Goal: Task Accomplishment & Management: Manage account settings

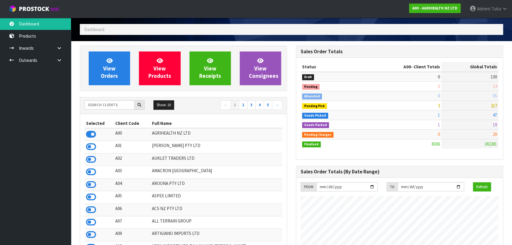
scroll to position [54, 0]
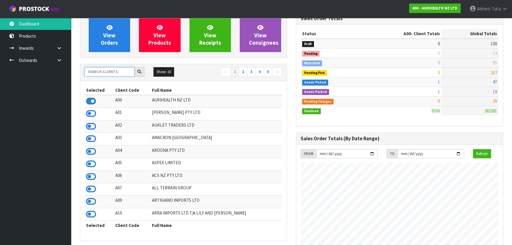
click at [122, 74] on input "text" at bounding box center [110, 71] width 50 height 9
type input "T01"
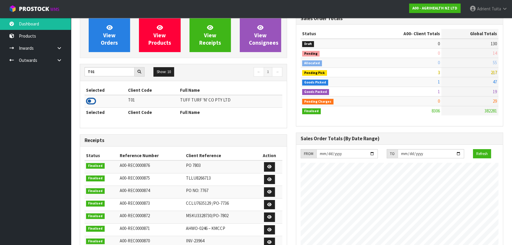
click at [92, 99] on icon at bounding box center [91, 101] width 10 height 9
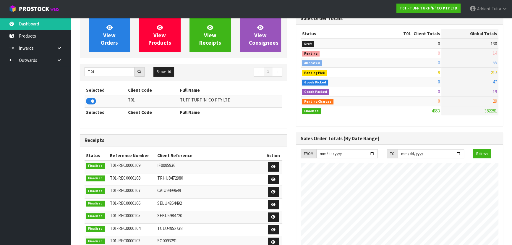
scroll to position [447, 216]
click at [98, 57] on div "View Orders View Products View Receipts View Consignees" at bounding box center [183, 35] width 207 height 46
click at [103, 45] on span "View Orders" at bounding box center [109, 35] width 17 height 22
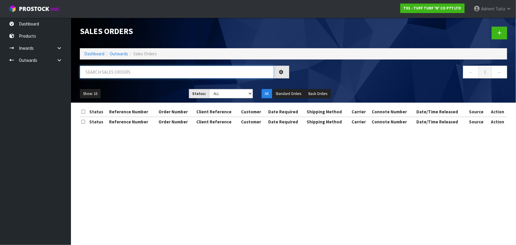
click at [98, 67] on input "text" at bounding box center [177, 72] width 194 height 13
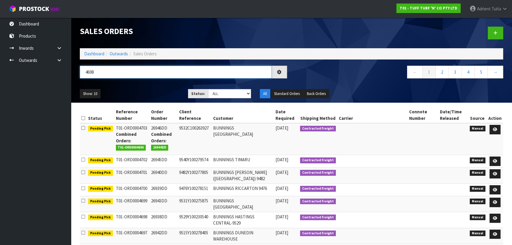
type input "4698"
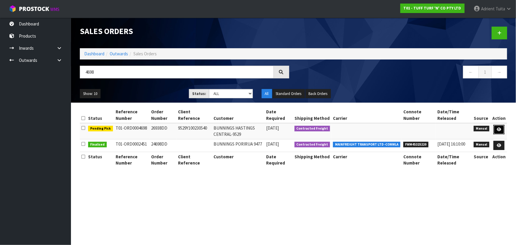
click at [503, 130] on link at bounding box center [499, 129] width 11 height 9
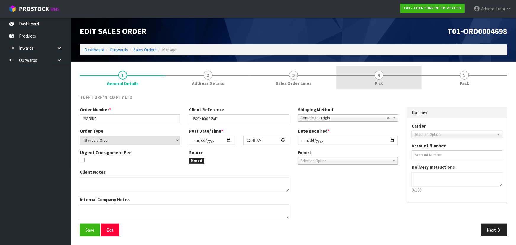
click at [397, 87] on link "4 Pick" at bounding box center [378, 77] width 85 height 23
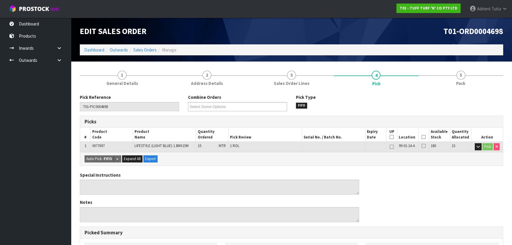
click at [425, 137] on icon at bounding box center [424, 137] width 4 height 0
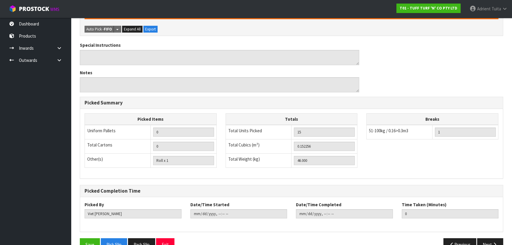
scroll to position [165, 0]
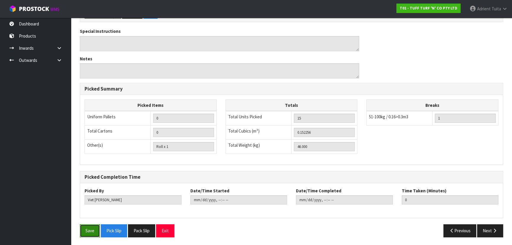
click at [89, 231] on button "Save" at bounding box center [90, 230] width 20 height 13
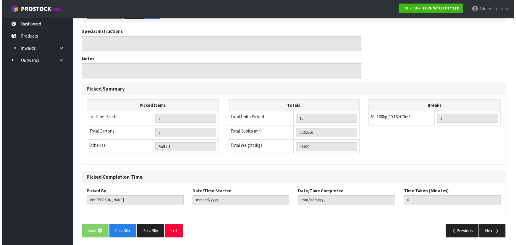
scroll to position [0, 0]
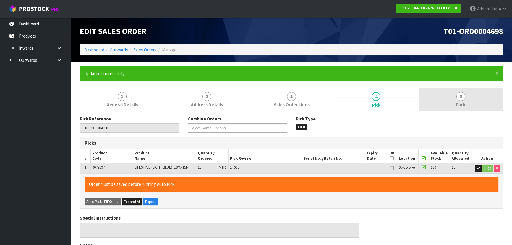
type input "[PERSON_NAME]"
type input "[DATE]T08:42:29"
click at [432, 97] on link "5 Pack" at bounding box center [461, 99] width 85 height 23
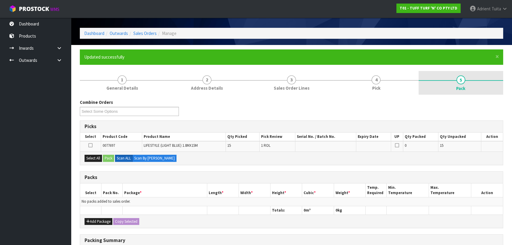
scroll to position [107, 0]
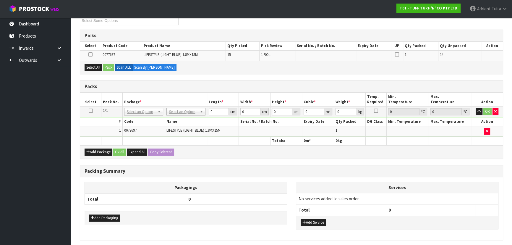
click at [92, 111] on icon at bounding box center [91, 111] width 4 height 0
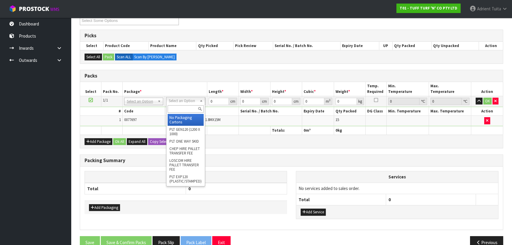
drag, startPoint x: 202, startPoint y: 99, endPoint x: 200, endPoint y: 102, distance: 3.7
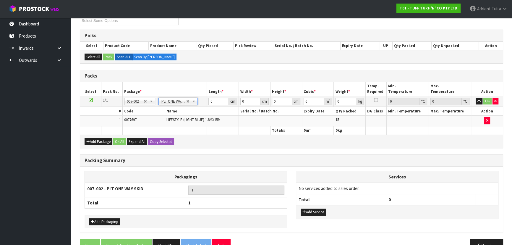
type input "46"
click at [213, 99] on input "0" at bounding box center [219, 101] width 20 height 7
type input "186"
type input "39"
type input "4"
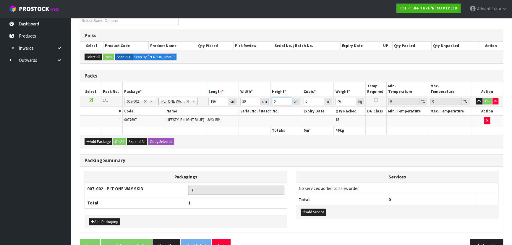
type input "0.029016"
type input "41"
type input "0.297414"
type input "41"
type input "46"
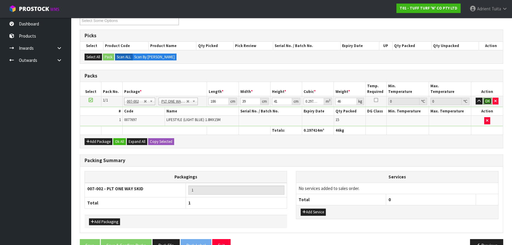
click at [488, 98] on button "OK" at bounding box center [488, 101] width 8 height 7
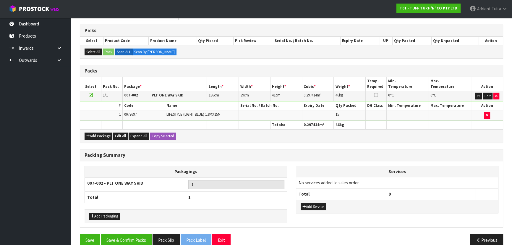
scroll to position [121, 0]
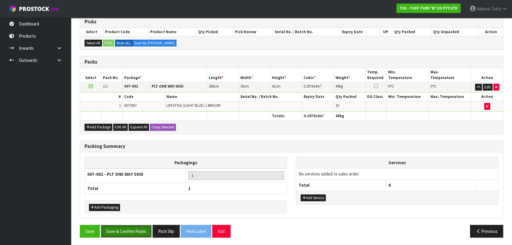
click at [129, 232] on button "Save & Confirm Packs" at bounding box center [126, 231] width 51 height 13
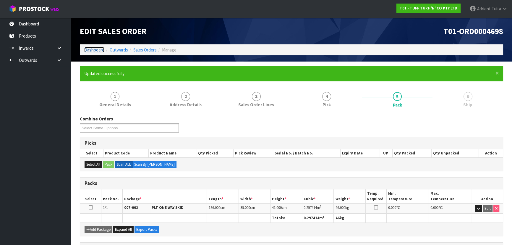
click at [86, 49] on link "Dashboard" at bounding box center [94, 50] width 20 height 6
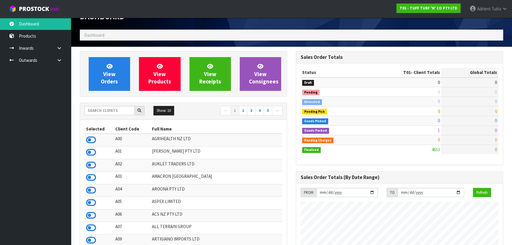
scroll to position [54, 0]
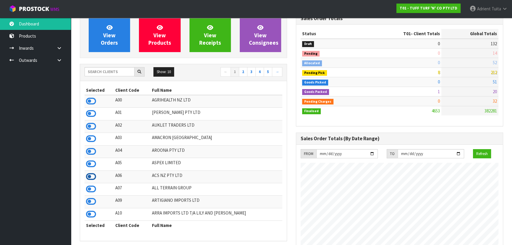
click at [93, 176] on icon at bounding box center [91, 176] width 10 height 9
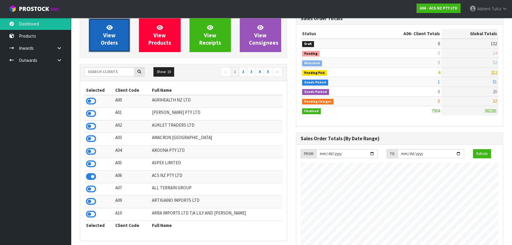
click at [127, 38] on link "View Orders" at bounding box center [109, 35] width 41 height 34
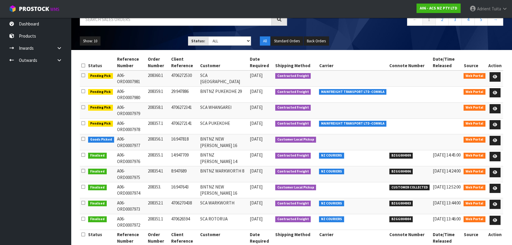
scroll to position [53, 0]
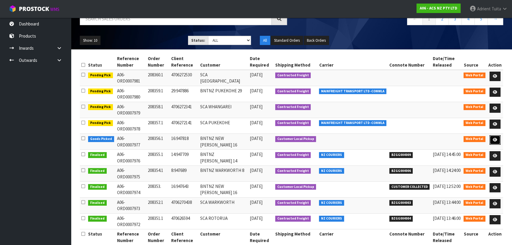
click at [494, 138] on icon at bounding box center [495, 140] width 4 height 4
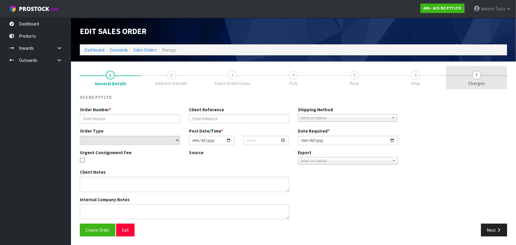
type input "208356.1"
type input "16:947818"
select select "number:0"
type input "[DATE]"
type input "15:14:00.000"
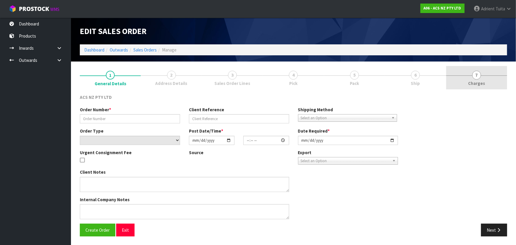
type input "2025-09-23"
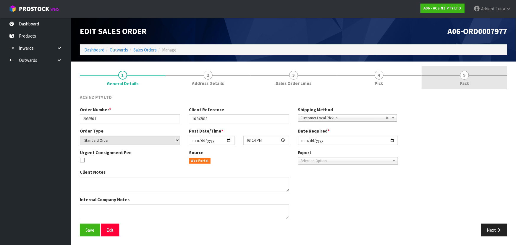
click at [451, 81] on link "5 Pack" at bounding box center [464, 77] width 85 height 23
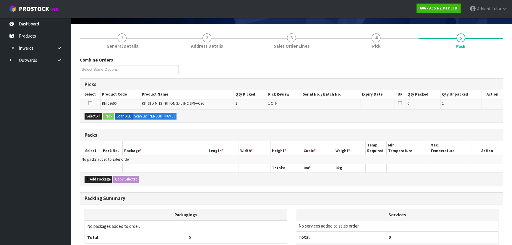
scroll to position [86, 0]
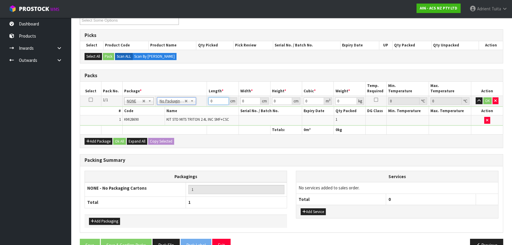
click at [217, 97] on input "0" at bounding box center [219, 100] width 20 height 7
type input "70"
type input "6"
type input "0.0294"
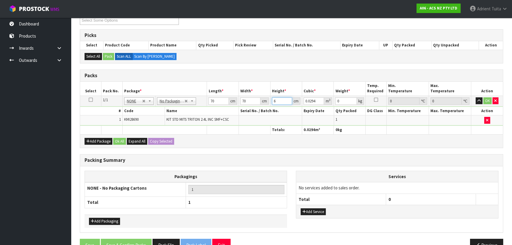
type input "65"
type input "0.3185"
type input "65"
type input "40"
click at [487, 99] on button "OK" at bounding box center [488, 100] width 8 height 7
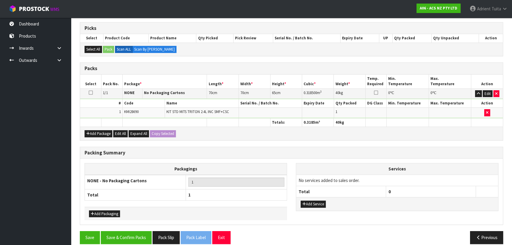
scroll to position [100, 0]
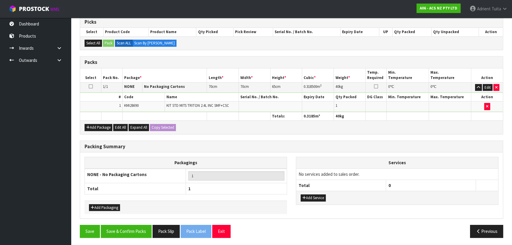
click at [139, 223] on div "Packing Summary Packagings NONE - No Packaging Cartons 1 Total 1 Add Packaging …" at bounding box center [291, 183] width 433 height 85
click at [138, 225] on button "Save & Confirm Packs" at bounding box center [126, 231] width 51 height 13
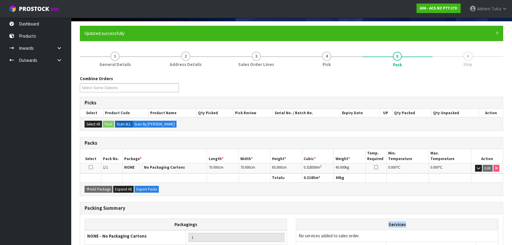
scroll to position [89, 0]
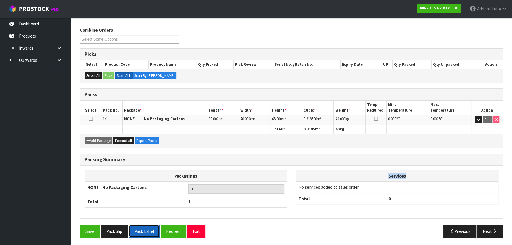
click at [138, 230] on button "Pack Label" at bounding box center [144, 231] width 31 height 13
click at [128, 230] on button "Pack Slip" at bounding box center [114, 231] width 27 height 13
click at [500, 230] on button "Next" at bounding box center [490, 231] width 26 height 13
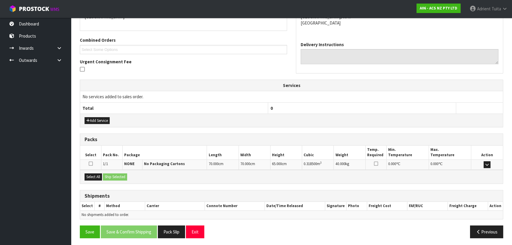
scroll to position [138, 0]
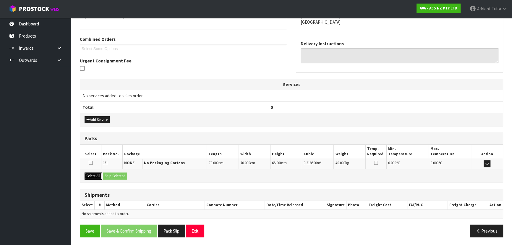
click at [97, 173] on button "Select All" at bounding box center [93, 175] width 17 height 7
click at [108, 176] on button "Ship Selected" at bounding box center [115, 175] width 24 height 7
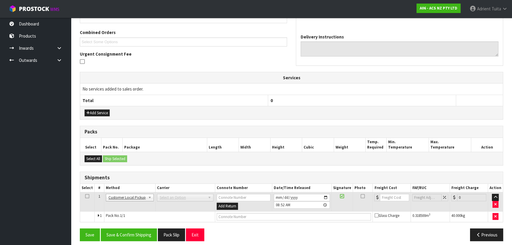
scroll to position [149, 0]
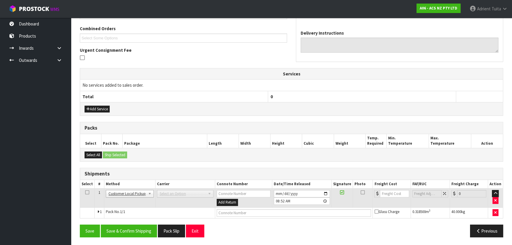
click at [257, 215] on td at bounding box center [294, 212] width 158 height 11
click at [257, 201] on td "Add Return" at bounding box center [243, 197] width 57 height 19
click at [258, 212] on input "text" at bounding box center [294, 212] width 155 height 7
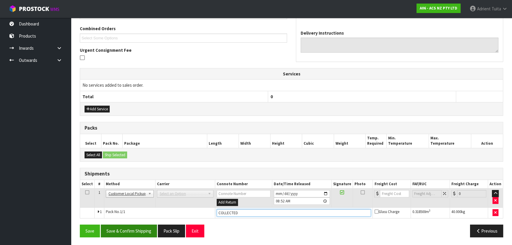
type input "COLLECTED"
click at [107, 228] on button "Save & Confirm Shipping" at bounding box center [129, 231] width 56 height 13
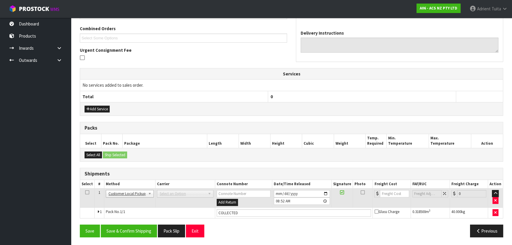
scroll to position [0, 0]
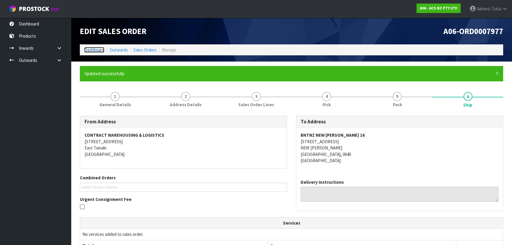
click at [91, 52] on link "Dashboard" at bounding box center [94, 50] width 20 height 6
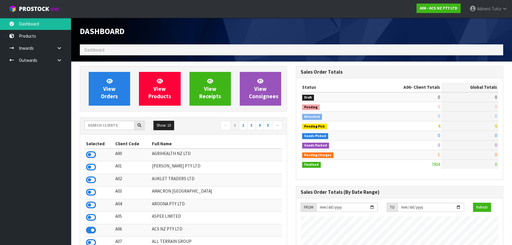
scroll to position [295388, 295619]
click at [92, 152] on icon at bounding box center [91, 154] width 10 height 9
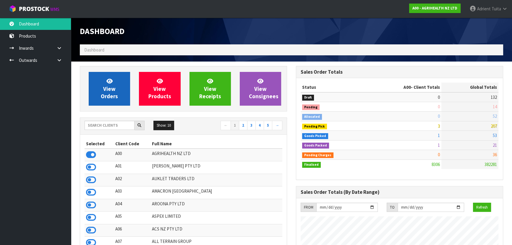
scroll to position [447, 216]
click at [109, 83] on icon at bounding box center [110, 81] width 6 height 6
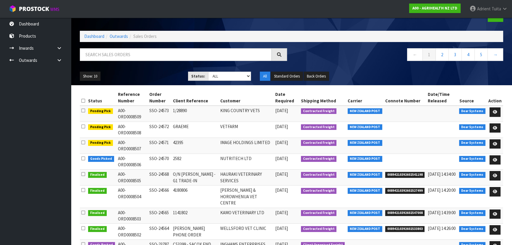
scroll to position [27, 0]
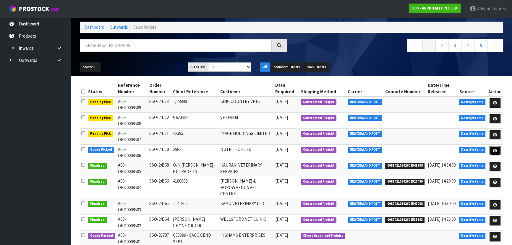
click at [494, 149] on icon at bounding box center [495, 151] width 4 height 4
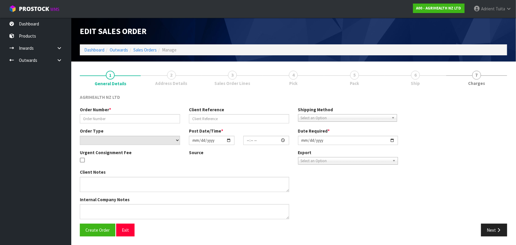
type input "SSO-24570"
type input "2582"
select select "number:0"
type input "[DATE]"
type input "13:51:51.000"
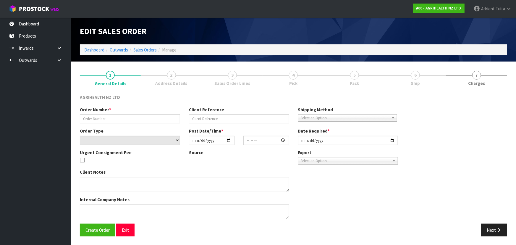
type input "2025-09-23"
type textarea "SHIP BY: Freight"
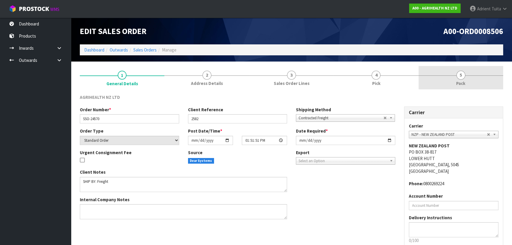
click at [474, 78] on link "5 Pack" at bounding box center [461, 77] width 85 height 23
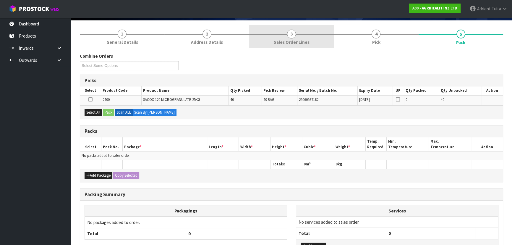
scroll to position [80, 0]
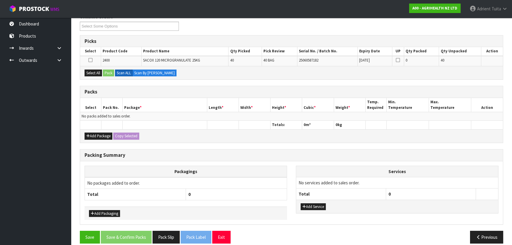
drag, startPoint x: 95, startPoint y: 66, endPoint x: 95, endPoint y: 70, distance: 4.8
click at [95, 66] on div "Select All Pack Scan ALL Scan By Quantity" at bounding box center [291, 72] width 423 height 13
click at [96, 73] on button "Select All" at bounding box center [93, 73] width 17 height 7
click at [110, 71] on button "Pack" at bounding box center [108, 73] width 11 height 7
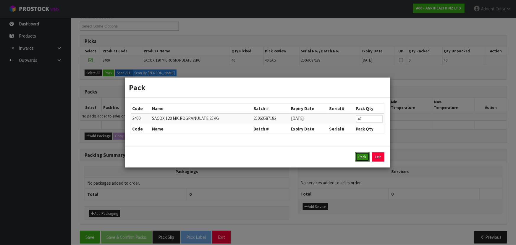
click at [365, 155] on button "Pack" at bounding box center [363, 156] width 14 height 9
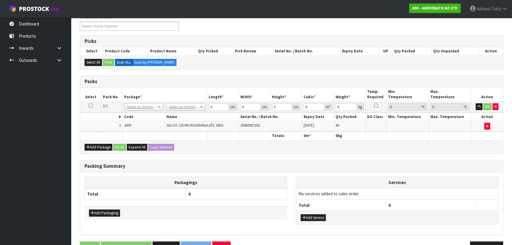
click at [184, 101] on td "No Packaging Cartons PLT GEN120 (1200 X 1000) PLT ONE WAY SKID CHEP HIRE PALLET…" at bounding box center [186, 106] width 42 height 11
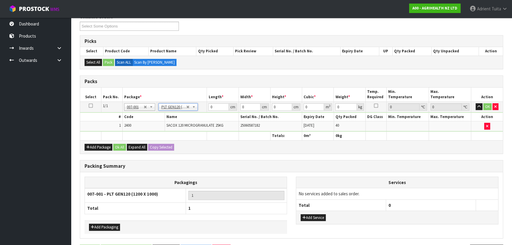
type input "120"
type input "100"
type input "1050"
click at [213, 103] on input "120" at bounding box center [219, 106] width 20 height 7
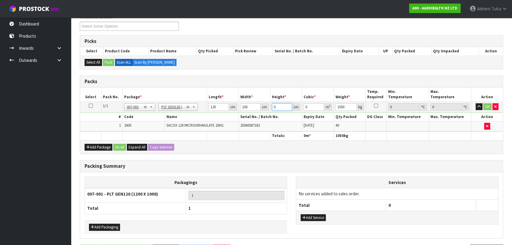
type input "1"
type input "0.012"
type input "13"
type input "0.156"
type input "135"
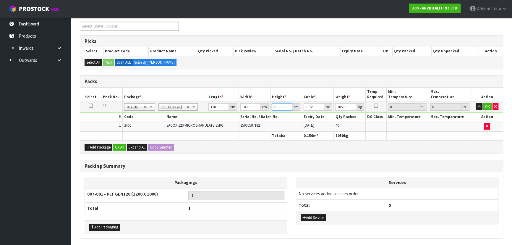
type input "1.62"
type input "135"
type input "1047"
click at [487, 104] on button "OK" at bounding box center [488, 106] width 8 height 7
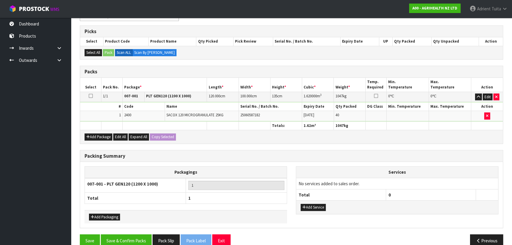
scroll to position [100, 0]
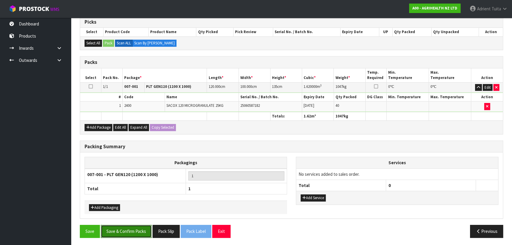
click at [119, 232] on button "Save & Confirm Packs" at bounding box center [126, 231] width 51 height 13
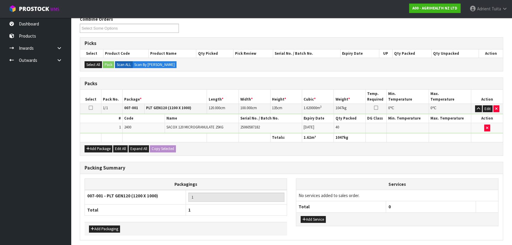
scroll to position [0, 0]
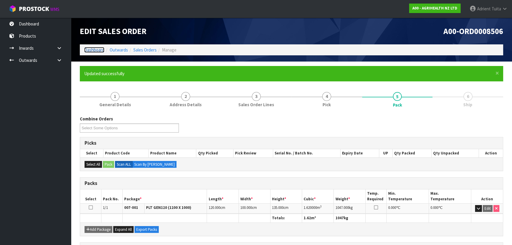
click at [101, 48] on link "Dashboard" at bounding box center [94, 50] width 20 height 6
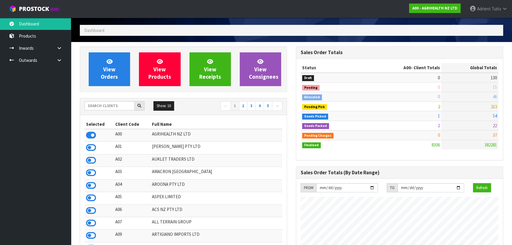
scroll to position [6, 0]
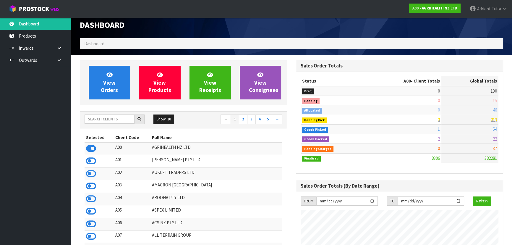
click at [95, 127] on div "Show: 10 5 10 25 50 ← 1 2 3 4 5 → Selected Client Code Full Name A00 AGRIHEALTH…" at bounding box center [183, 199] width 207 height 177
click at [99, 117] on input "text" at bounding box center [110, 118] width 50 height 9
click at [99, 116] on input "text" at bounding box center [110, 118] width 50 height 9
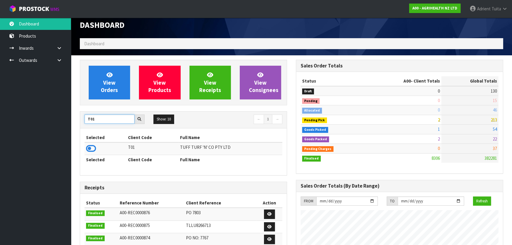
type input "T01"
click at [92, 146] on icon at bounding box center [91, 148] width 10 height 9
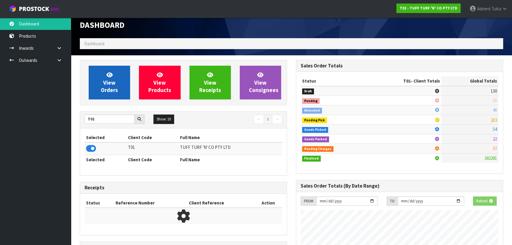
scroll to position [447, 216]
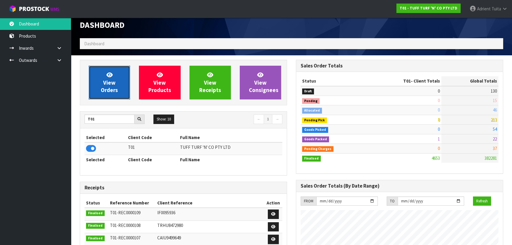
click at [100, 87] on link "View Orders" at bounding box center [109, 83] width 41 height 34
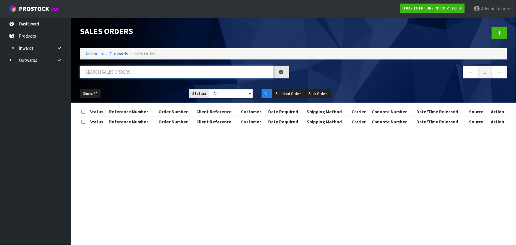
click at [124, 67] on input "text" at bounding box center [177, 72] width 194 height 13
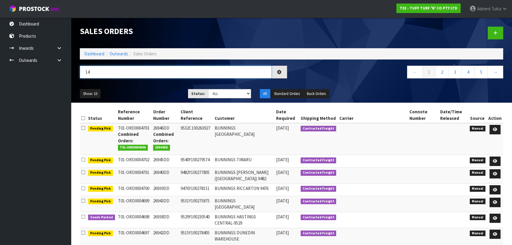
type input "1"
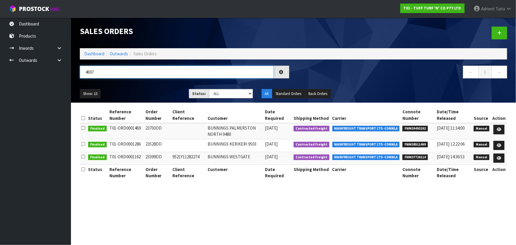
type input "4697"
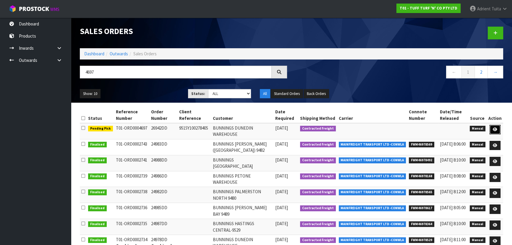
click at [493, 128] on icon at bounding box center [495, 130] width 4 height 4
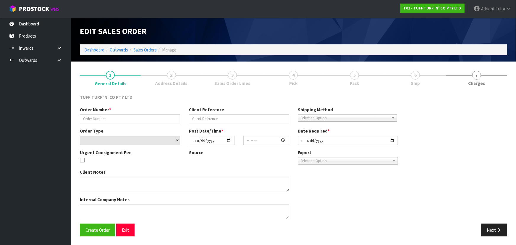
type input "26942DD"
type input "9515Y100278405"
select select "number:0"
type input "[DATE]"
type input "11:38:00.000"
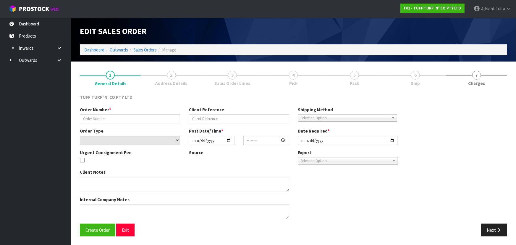
type input "[DATE]"
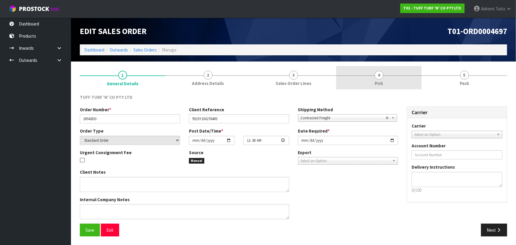
click at [383, 80] on link "4 Pick" at bounding box center [378, 77] width 85 height 23
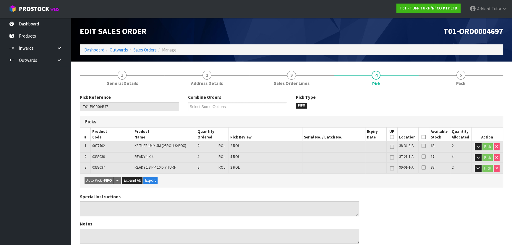
click at [426, 138] on th "Picked" at bounding box center [424, 135] width 11 height 14
click at [426, 137] on icon at bounding box center [424, 137] width 4 height 0
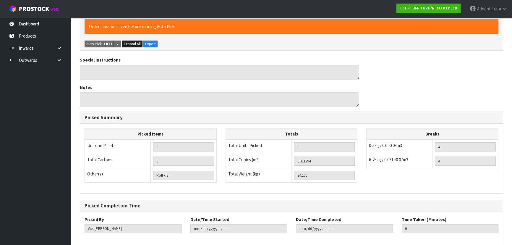
scroll to position [186, 0]
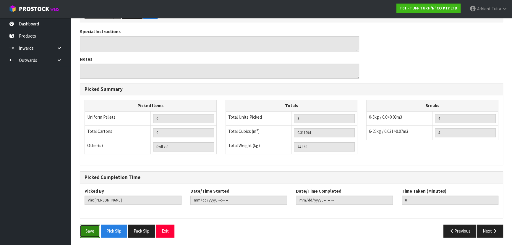
drag, startPoint x: 86, startPoint y: 234, endPoint x: 85, endPoint y: 231, distance: 3.2
click at [85, 231] on button "Save" at bounding box center [90, 231] width 20 height 13
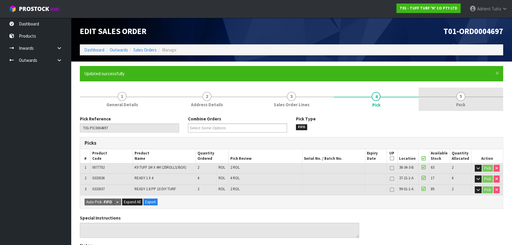
click at [455, 107] on link "5 Pack" at bounding box center [461, 99] width 85 height 23
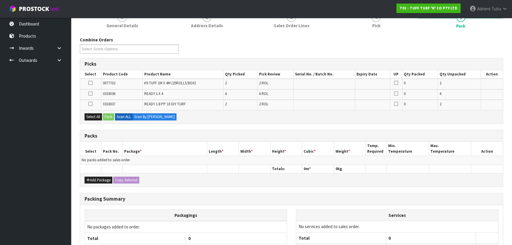
scroll to position [129, 0]
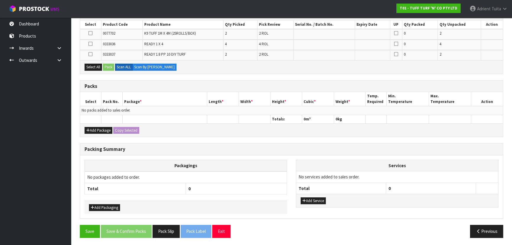
click at [99, 133] on div "Add Package Copy Selected" at bounding box center [291, 129] width 423 height 13
click at [97, 127] on button "Add Package" at bounding box center [99, 130] width 28 height 7
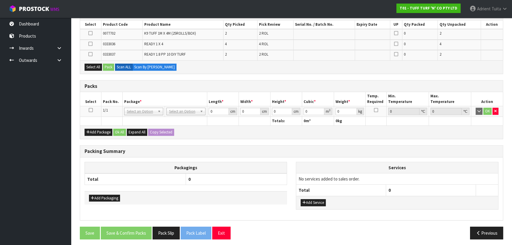
click at [92, 110] on icon at bounding box center [91, 110] width 4 height 0
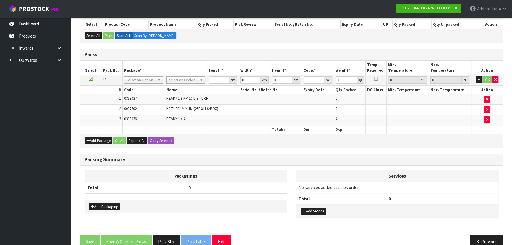
drag, startPoint x: 178, startPoint y: 83, endPoint x: 178, endPoint y: 87, distance: 4.4
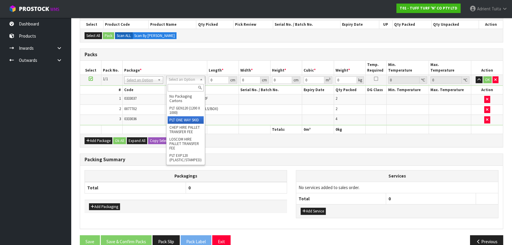
drag, startPoint x: 174, startPoint y: 116, endPoint x: 211, endPoint y: 83, distance: 49.0
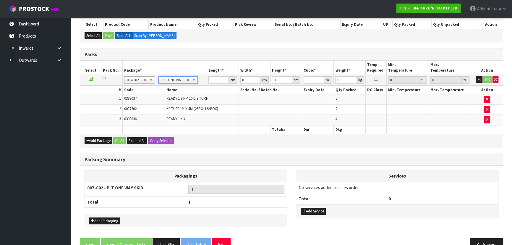
type input "74.16"
click at [212, 80] on input "0" at bounding box center [219, 79] width 20 height 7
type input "186"
type input "65"
type input "6"
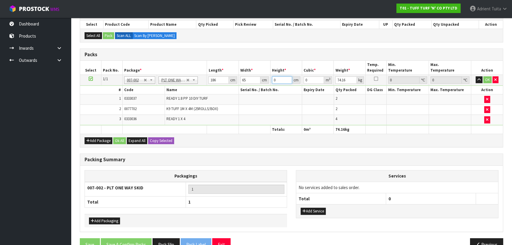
type input "0.07254"
type input "61"
type input "0.73749"
type input "61"
type input "79"
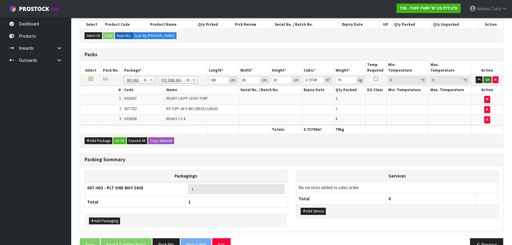
click at [488, 80] on button "OK" at bounding box center [488, 79] width 8 height 7
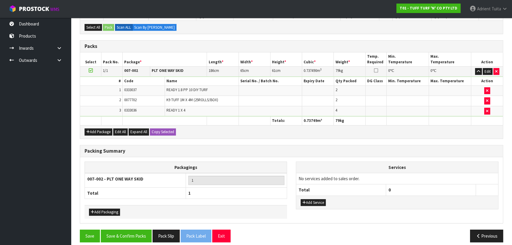
scroll to position [141, 0]
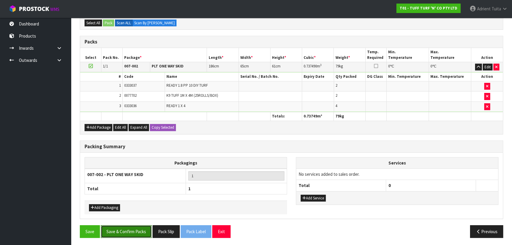
click at [114, 228] on button "Save & Confirm Packs" at bounding box center [126, 231] width 51 height 13
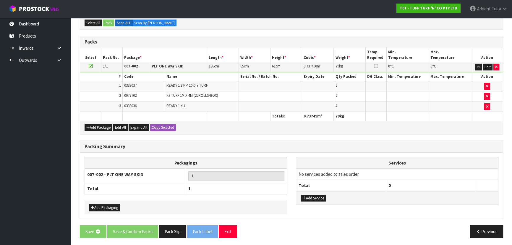
scroll to position [0, 0]
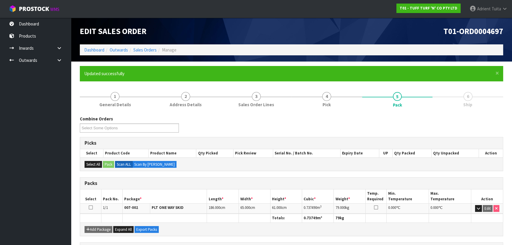
click at [100, 47] on li "Dashboard" at bounding box center [94, 50] width 20 height 6
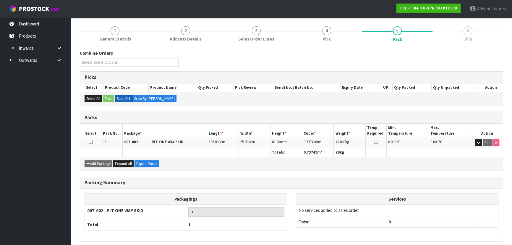
scroll to position [89, 0]
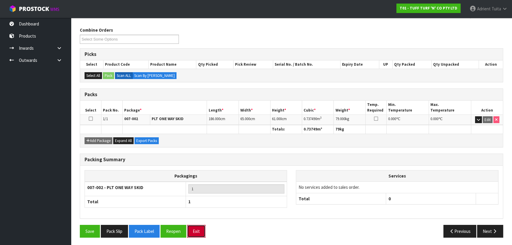
click at [193, 231] on button "Exit" at bounding box center [196, 231] width 18 height 13
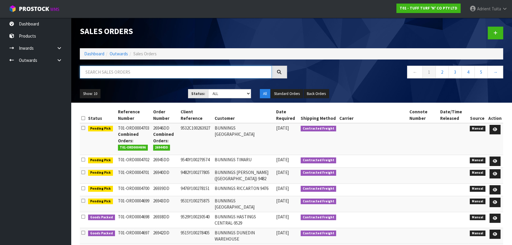
click at [140, 75] on input "text" at bounding box center [176, 72] width 192 height 13
type input "4702"
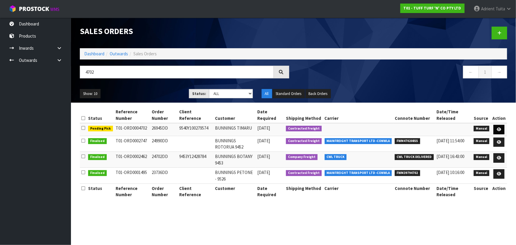
drag, startPoint x: 500, startPoint y: 125, endPoint x: 497, endPoint y: 130, distance: 6.1
click at [500, 125] on td at bounding box center [499, 129] width 16 height 13
click at [497, 130] on icon at bounding box center [499, 130] width 4 height 4
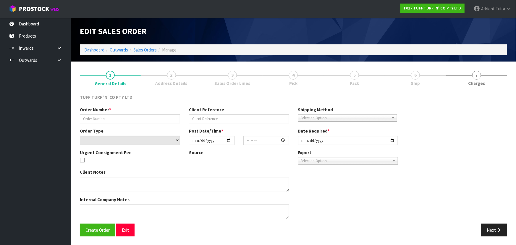
type input "26945DD"
type input "9540Y100279574"
select select "number:0"
type input "[DATE]"
type input "12:58:00.000"
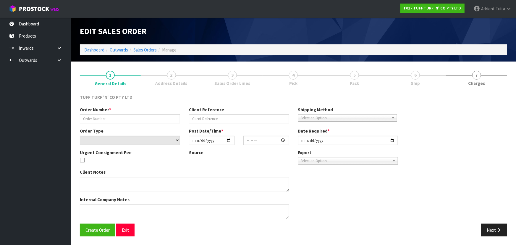
type input "2025-09-23"
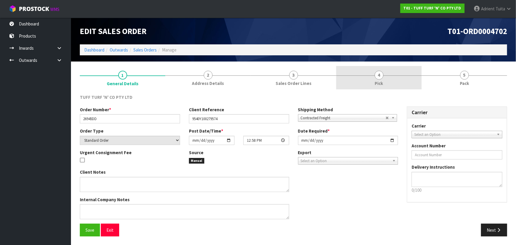
click at [381, 76] on span "4" at bounding box center [379, 75] width 9 height 9
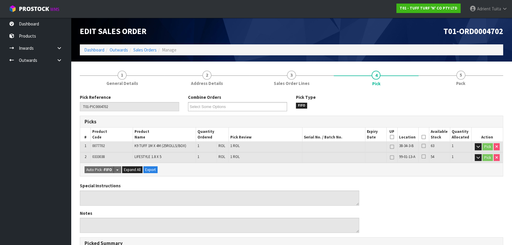
drag, startPoint x: 425, startPoint y: 135, endPoint x: 329, endPoint y: 165, distance: 99.8
click at [424, 137] on icon at bounding box center [424, 137] width 4 height 0
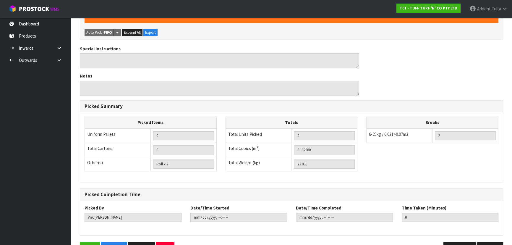
scroll to position [176, 0]
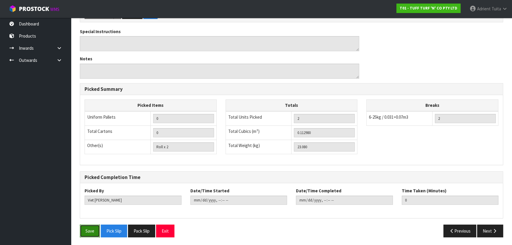
click at [94, 226] on button "Save" at bounding box center [90, 231] width 20 height 13
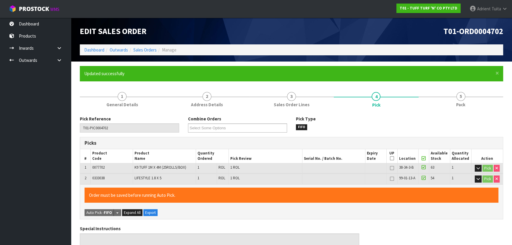
type input "Adrient Tuita"
type input "2025-09-23T09:40:19"
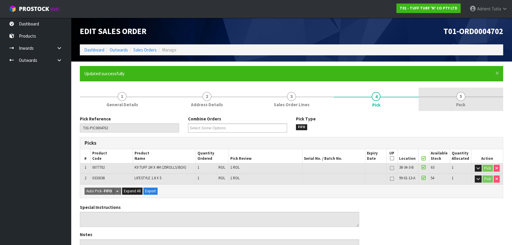
drag, startPoint x: 449, startPoint y: 89, endPoint x: 387, endPoint y: 105, distance: 64.1
click at [449, 89] on link "5 Pack" at bounding box center [461, 99] width 85 height 23
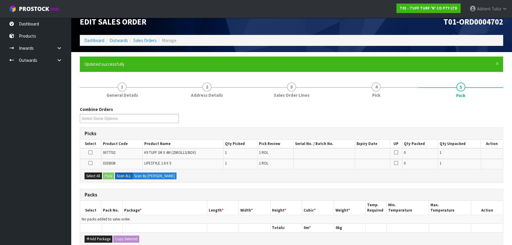
scroll to position [118, 0]
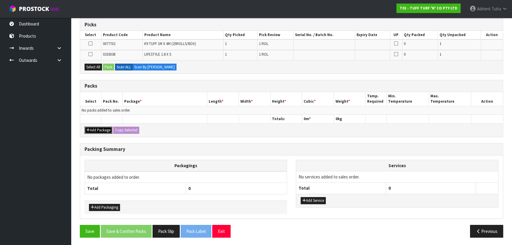
click at [100, 129] on button "Add Package" at bounding box center [99, 130] width 28 height 7
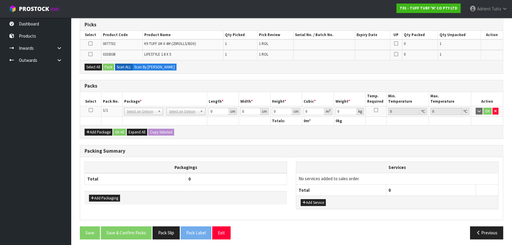
click at [88, 108] on td at bounding box center [90, 111] width 21 height 11
click at [89, 110] on icon at bounding box center [91, 110] width 4 height 0
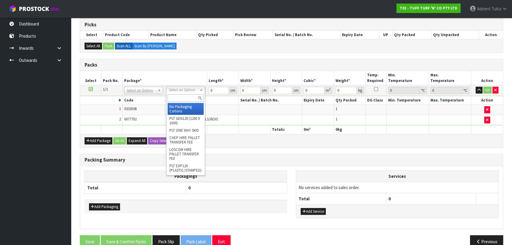
click at [190, 95] on input "text" at bounding box center [186, 97] width 36 height 7
drag, startPoint x: 190, startPoint y: 95, endPoint x: 186, endPoint y: 94, distance: 3.6
click at [186, 94] on div at bounding box center [186, 98] width 38 height 10
click at [186, 95] on input "text" at bounding box center [186, 97] width 36 height 7
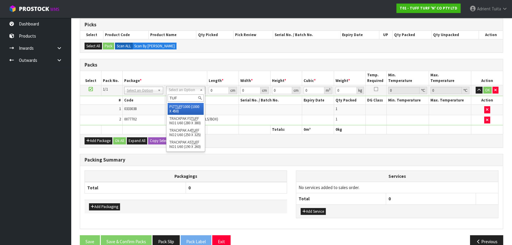
type input "TUF"
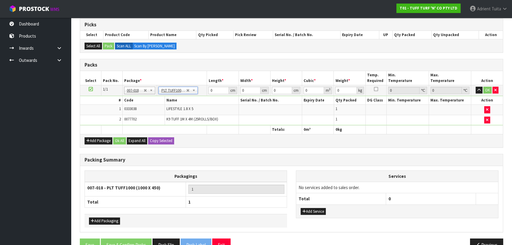
type input "100"
type input "45"
type input "31.08"
click at [214, 90] on input "100" at bounding box center [219, 90] width 20 height 7
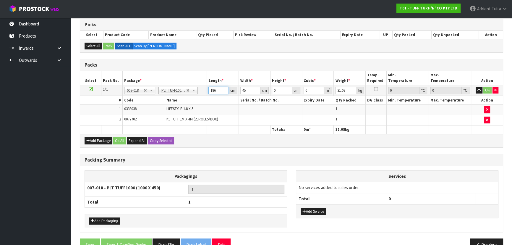
type input "186"
type input "47"
type input "3"
type input "0.026226"
type input "32"
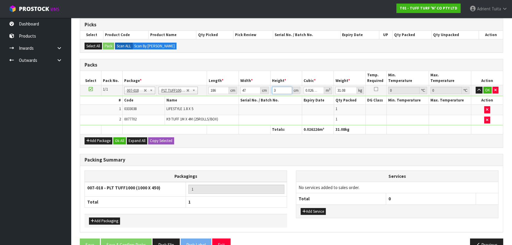
type input "0.279744"
type input "32"
type input "28"
click at [485, 89] on button "OK" at bounding box center [488, 90] width 8 height 7
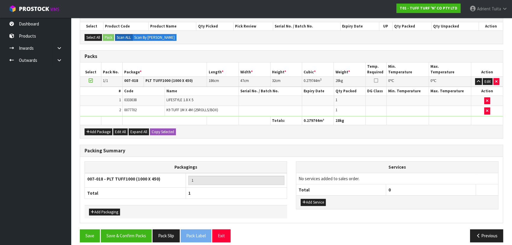
scroll to position [131, 0]
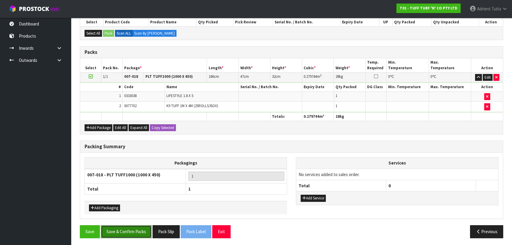
click at [122, 229] on button "Save & Confirm Packs" at bounding box center [126, 231] width 51 height 13
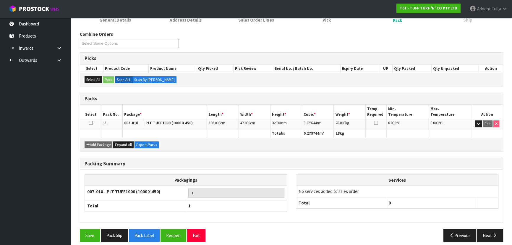
scroll to position [89, 0]
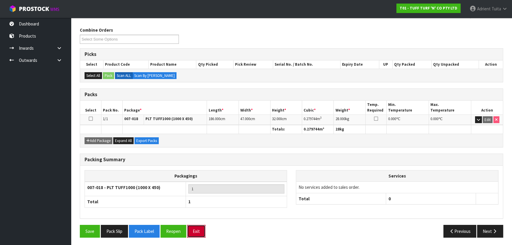
click at [195, 227] on button "Exit" at bounding box center [196, 231] width 18 height 13
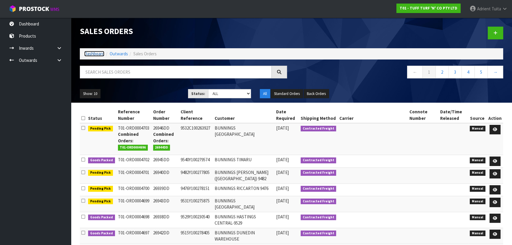
click at [99, 54] on link "Dashboard" at bounding box center [94, 54] width 20 height 6
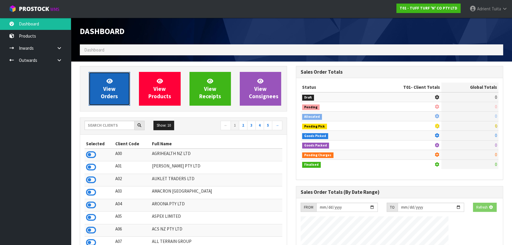
click at [101, 93] on link "View Orders" at bounding box center [109, 89] width 41 height 34
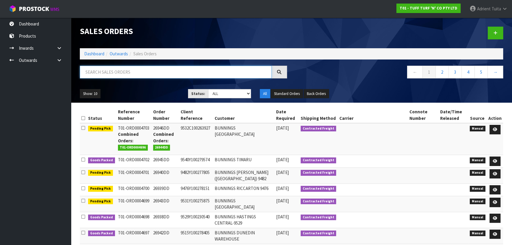
click at [130, 77] on input "text" at bounding box center [176, 72] width 192 height 13
click at [100, 51] on link "Dashboard" at bounding box center [94, 54] width 20 height 6
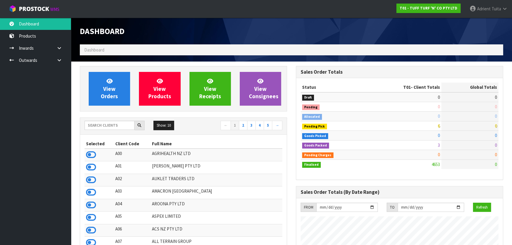
scroll to position [447, 216]
click at [103, 126] on input "text" at bounding box center [110, 125] width 50 height 9
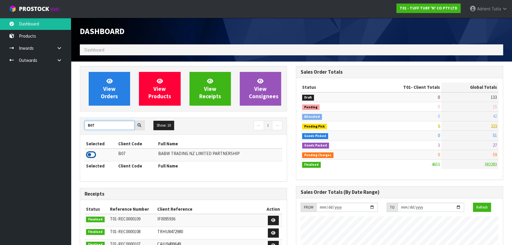
type input "B07"
click at [93, 154] on icon at bounding box center [91, 154] width 10 height 9
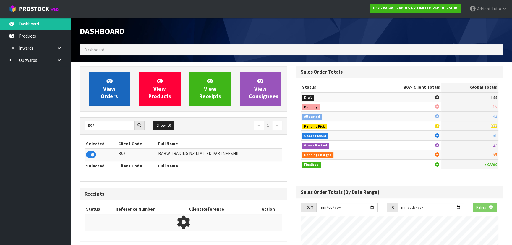
scroll to position [368, 216]
click at [110, 92] on link "View Orders" at bounding box center [109, 89] width 41 height 34
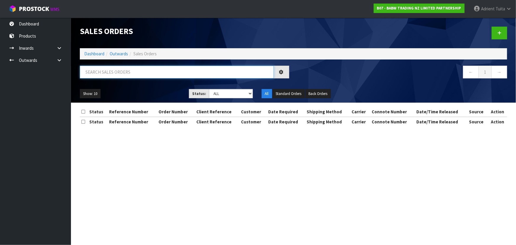
click at [122, 72] on input "text" at bounding box center [177, 72] width 194 height 13
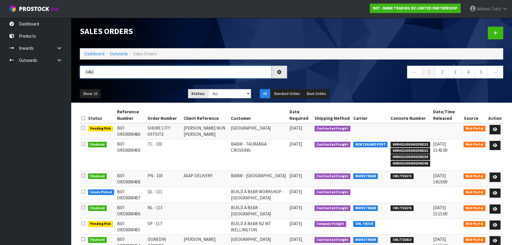
type input "0460"
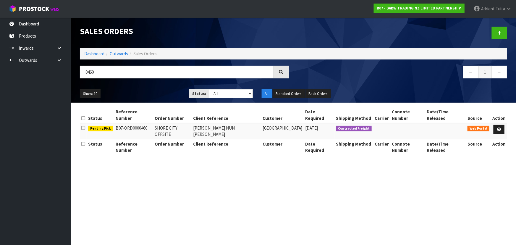
click at [498, 114] on th "Action" at bounding box center [499, 115] width 16 height 16
click at [503, 127] on link at bounding box center [499, 129] width 11 height 9
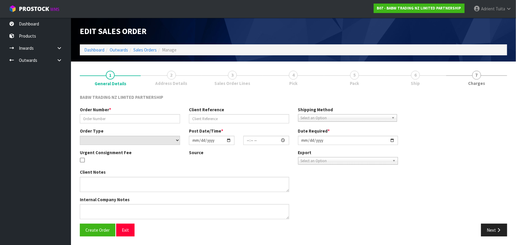
type input "SHORE CITY OFFSITE"
type input "[PERSON_NAME] NUN [PERSON_NAME]"
select select "number:0"
type input "[DATE]"
type input "13:07:00.000"
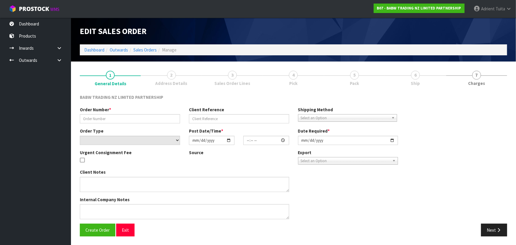
type input "[DATE]"
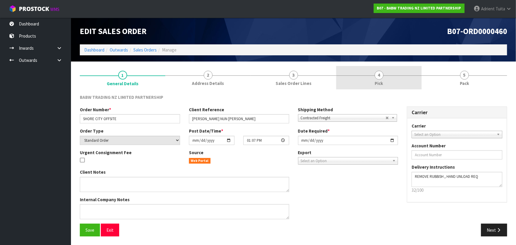
click at [406, 71] on link "4 Pick" at bounding box center [378, 77] width 85 height 23
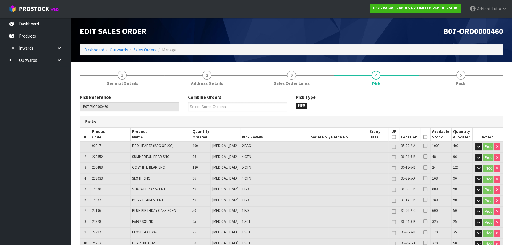
click at [424, 137] on icon at bounding box center [426, 137] width 4 height 0
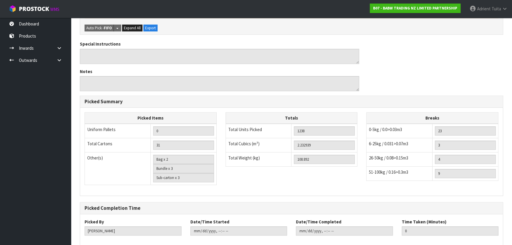
scroll to position [439, 0]
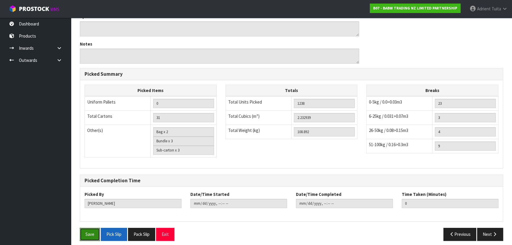
drag, startPoint x: 85, startPoint y: 229, endPoint x: 115, endPoint y: 223, distance: 29.8
click at [85, 229] on button "Save" at bounding box center [90, 234] width 20 height 13
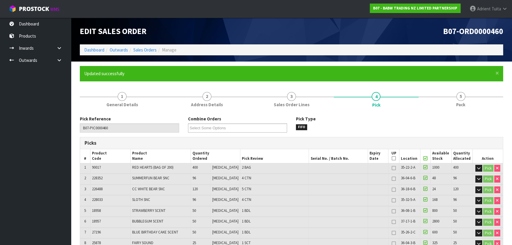
drag, startPoint x: 485, startPoint y: 77, endPoint x: 471, endPoint y: 98, distance: 26.0
click at [484, 80] on div "× Close Updated successfully" at bounding box center [292, 73] width 424 height 15
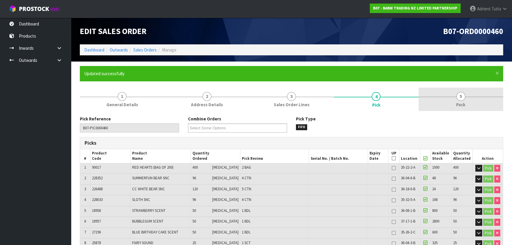
click at [471, 98] on link "5 Pack" at bounding box center [461, 99] width 85 height 23
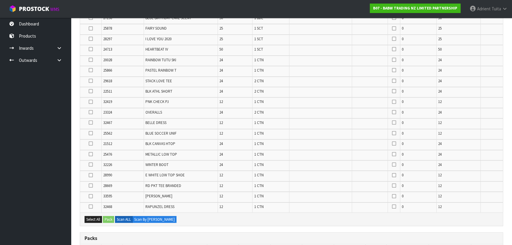
scroll to position [296, 0]
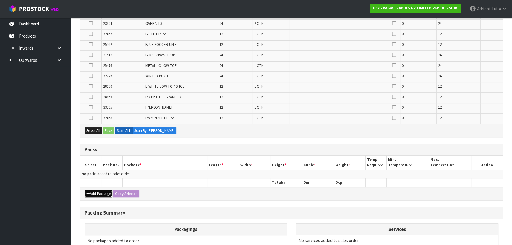
click at [87, 193] on icon "button" at bounding box center [88, 194] width 4 height 4
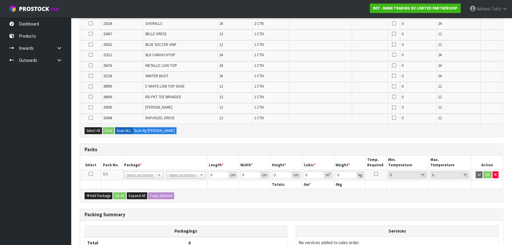
drag, startPoint x: 91, startPoint y: 172, endPoint x: 92, endPoint y: 136, distance: 35.2
click at [91, 174] on icon at bounding box center [91, 174] width 4 height 0
click at [93, 129] on button "Select All" at bounding box center [93, 130] width 17 height 7
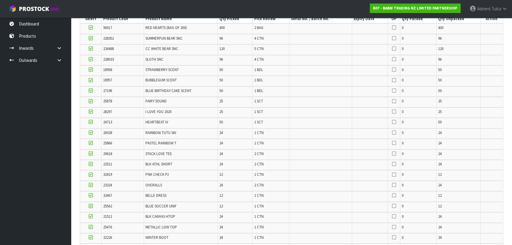
scroll to position [107, 0]
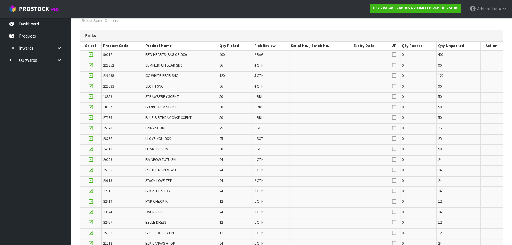
click at [91, 75] on icon at bounding box center [91, 75] width 4 height 0
click at [0, 0] on input "checkbox" at bounding box center [0, 0] width 0 height 0
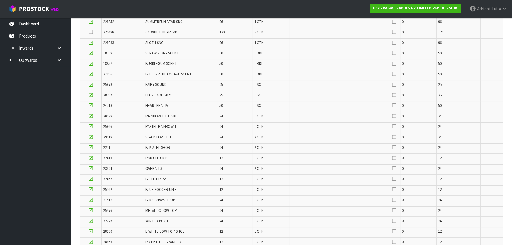
scroll to position [134, 0]
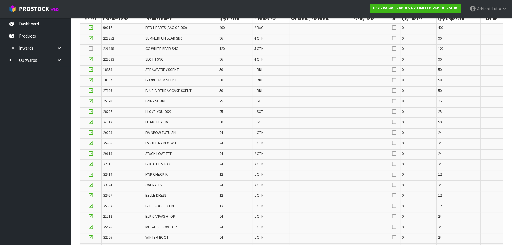
click at [90, 40] on label at bounding box center [91, 38] width 4 height 5
click at [0, 0] on input "checkbox" at bounding box center [0, 0] width 0 height 0
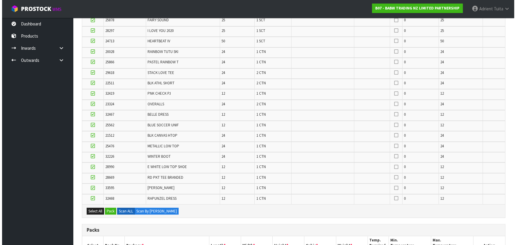
scroll to position [269, 0]
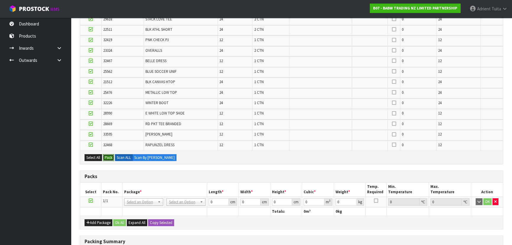
click at [109, 155] on button "Pack" at bounding box center [108, 157] width 11 height 7
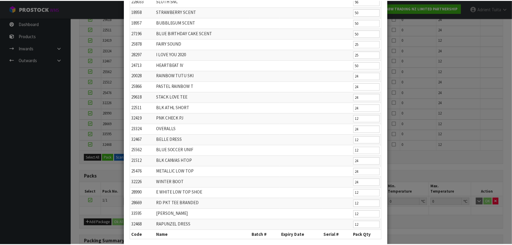
scroll to position [97, 0]
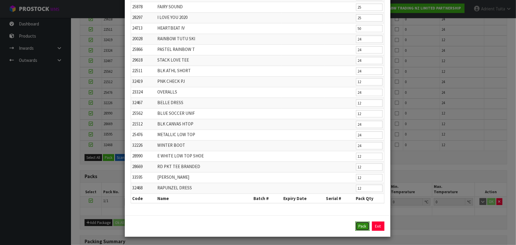
click at [364, 222] on button "Pack" at bounding box center [363, 226] width 14 height 9
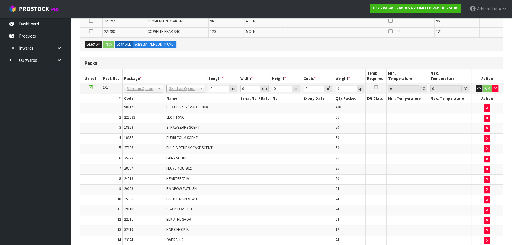
scroll to position [134, 0]
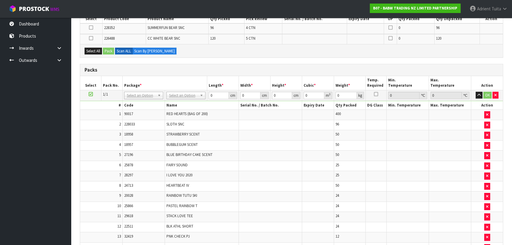
click at [91, 94] on icon at bounding box center [91, 94] width 4 height 0
click at [103, 47] on div "Select All Pack Scan ALL Scan By Quantity" at bounding box center [291, 50] width 423 height 13
drag, startPoint x: 101, startPoint y: 48, endPoint x: 107, endPoint y: 51, distance: 6.9
click at [101, 48] on button "Select All" at bounding box center [93, 51] width 17 height 7
click at [108, 51] on button "Pack" at bounding box center [108, 51] width 11 height 7
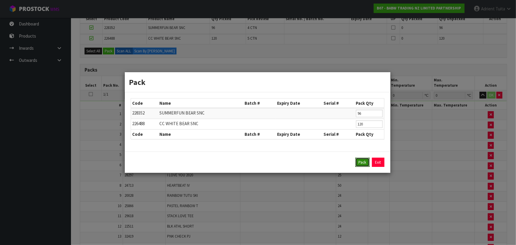
drag, startPoint x: 358, startPoint y: 163, endPoint x: 354, endPoint y: 163, distance: 3.6
click at [358, 163] on button "Pack" at bounding box center [363, 162] width 14 height 9
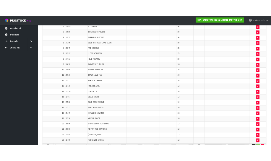
scroll to position [242, 0]
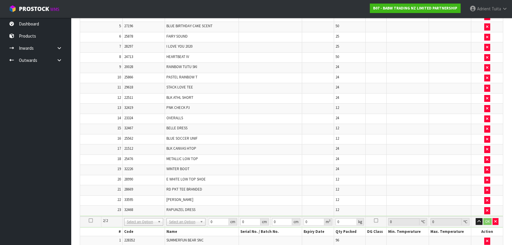
click at [366, 93] on td at bounding box center [376, 88] width 21 height 10
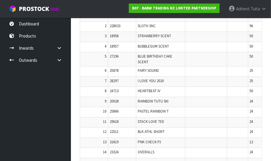
click at [269, 117] on td at bounding box center [276, 122] width 14 height 10
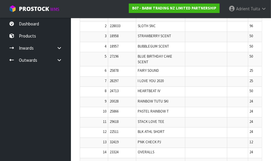
click at [269, 117] on td at bounding box center [276, 122] width 14 height 10
drag, startPoint x: 256, startPoint y: 112, endPoint x: 30, endPoint y: 151, distance: 228.7
click at [30, 151] on ul "Dashboard Products Categories Serial Numbers Kitsets Packagings Inwards Purchas…" at bounding box center [35, 89] width 71 height 143
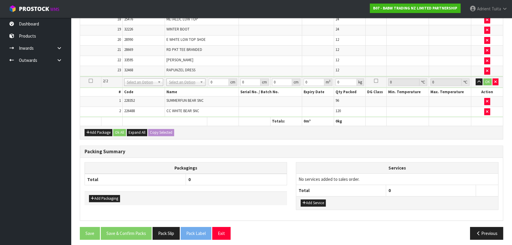
scroll to position [166, 0]
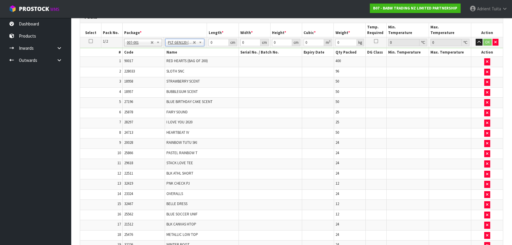
type input "120"
type input "100"
type input "47.692"
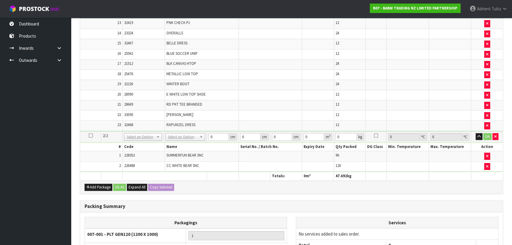
scroll to position [328, 0]
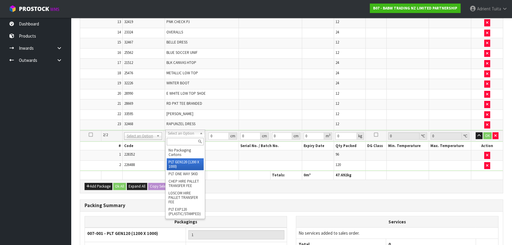
drag, startPoint x: 185, startPoint y: 163, endPoint x: 198, endPoint y: 148, distance: 19.9
type input "2"
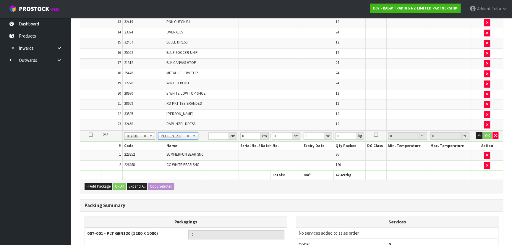
type input "120"
type input "100"
type input "61.2"
click at [212, 134] on input "120" at bounding box center [219, 135] width 20 height 7
click at [211, 135] on input "120" at bounding box center [219, 135] width 20 height 7
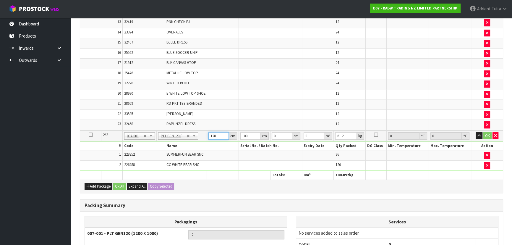
type input "128"
type input "102"
type input "1"
type input "0.013056"
type input "15"
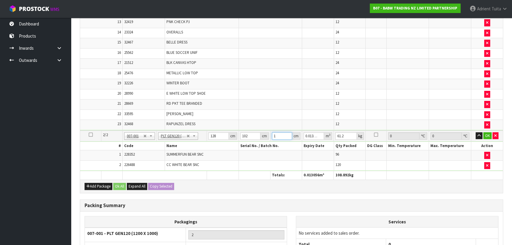
type input "0.19584"
type input "156"
type input "2.036736"
type input "156"
type input "80"
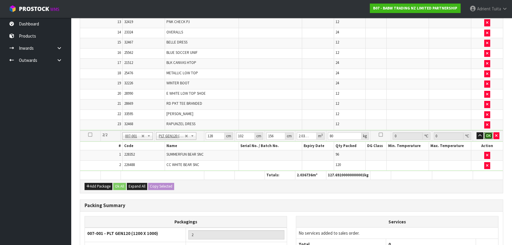
click at [489, 132] on button "OK" at bounding box center [489, 135] width 8 height 7
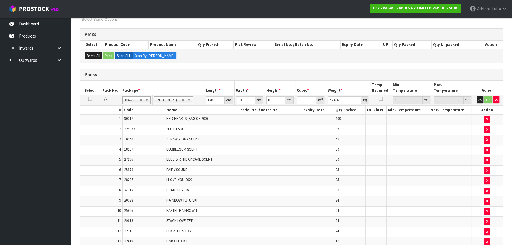
scroll to position [59, 0]
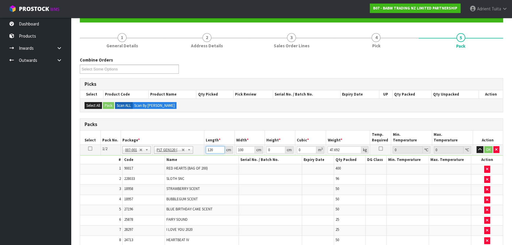
click at [214, 146] on input "120" at bounding box center [215, 149] width 19 height 7
type input "101"
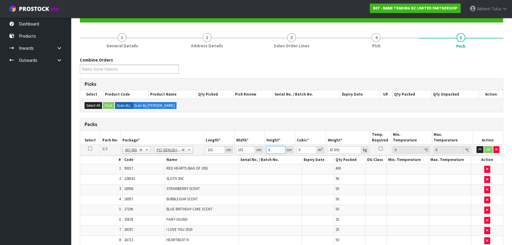
type input "1"
type input "0.010201"
type input "11"
type input "0.112211"
type input "111"
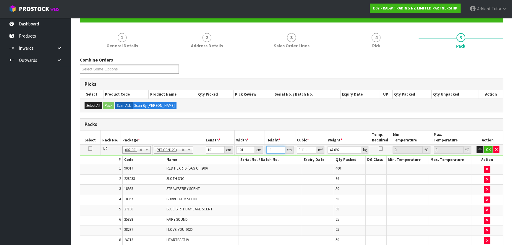
type input "1.132311"
type input "11"
type input "0.112211"
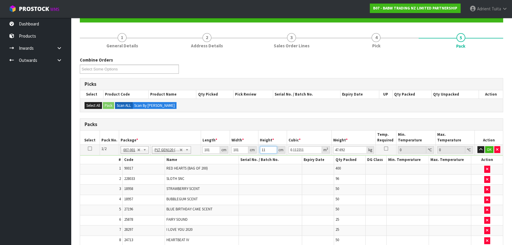
type input "110"
type input "1.12211"
type input "110"
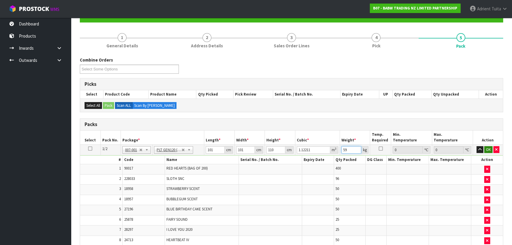
type input "59"
click at [485, 150] on button "OK" at bounding box center [489, 149] width 8 height 7
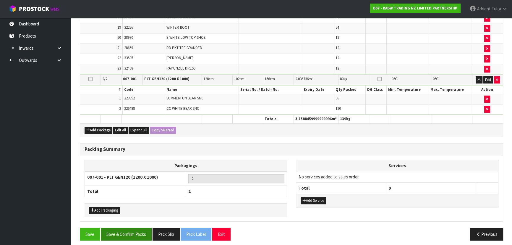
scroll to position [384, 0]
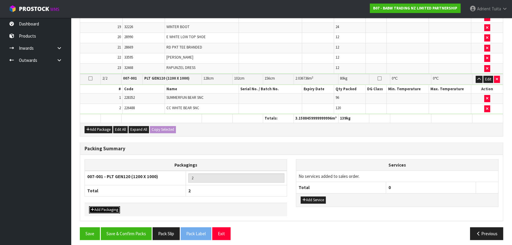
click at [109, 206] on button "Add Packaging" at bounding box center [104, 209] width 31 height 7
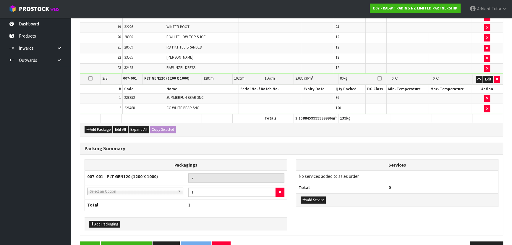
click at [110, 205] on th "Total" at bounding box center [135, 204] width 101 height 11
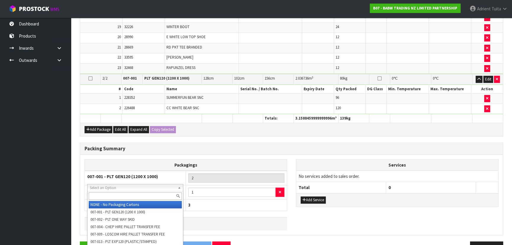
drag, startPoint x: 120, startPoint y: 188, endPoint x: 118, endPoint y: 195, distance: 7.3
click at [118, 195] on input "text" at bounding box center [135, 195] width 93 height 7
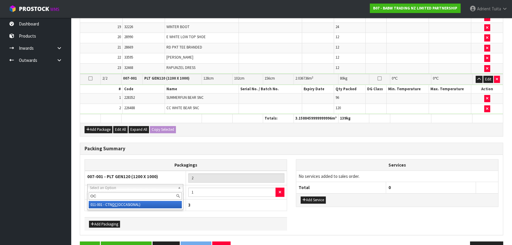
type input "OC"
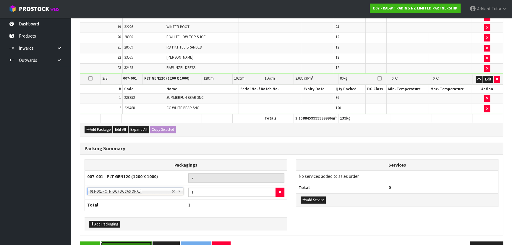
click at [121, 241] on button "Save & Confirm Packs" at bounding box center [126, 247] width 51 height 13
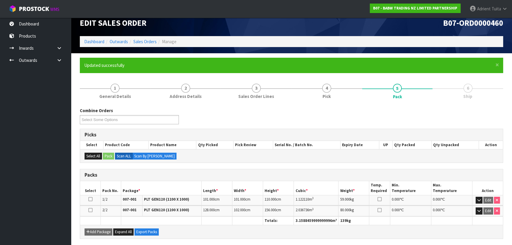
scroll to position [6, 0]
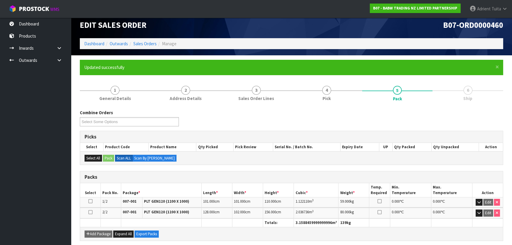
click at [105, 41] on li "Outwards" at bounding box center [116, 44] width 24 height 6
click at [97, 43] on link "Dashboard" at bounding box center [94, 44] width 20 height 6
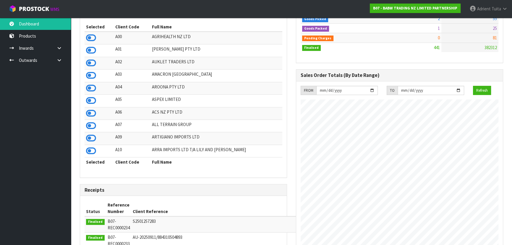
scroll to position [113, 0]
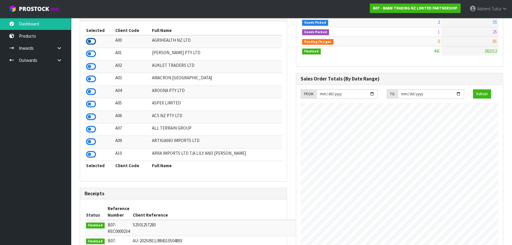
click at [93, 40] on icon at bounding box center [91, 41] width 10 height 9
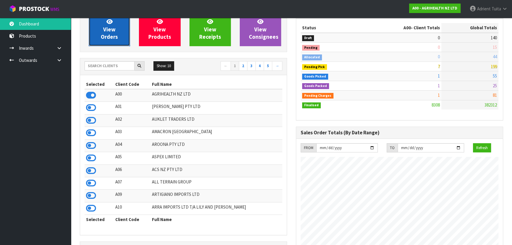
scroll to position [447, 216]
click at [98, 36] on link "View Orders" at bounding box center [109, 29] width 41 height 34
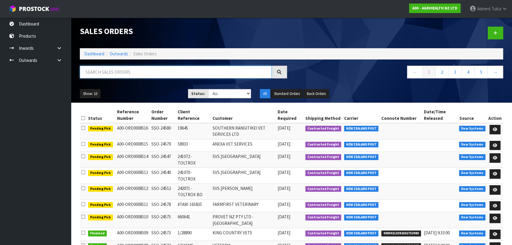
click at [142, 76] on input "text" at bounding box center [176, 72] width 192 height 13
type input "4571"
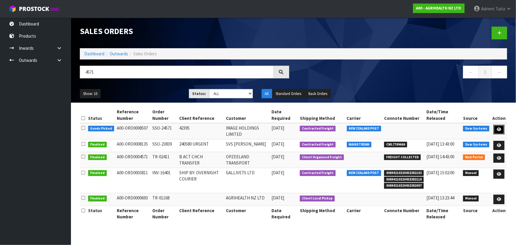
click at [497, 130] on link at bounding box center [499, 129] width 11 height 9
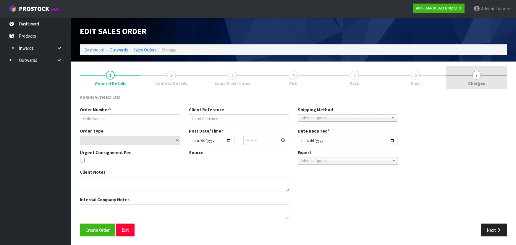
type input "SSO-24571"
type input "42395"
select select "number:0"
type input "[DATE]"
type input "14:22:39.000"
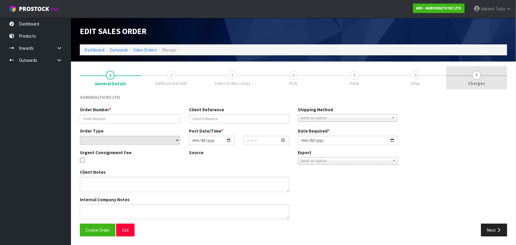
type input "2025-09-23"
type textarea "SHIP BY: Freight"
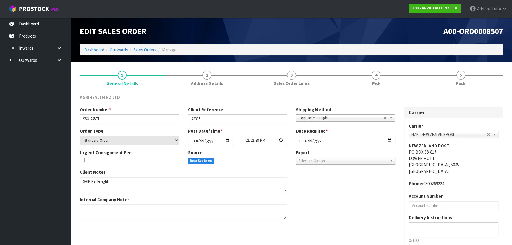
click at [467, 78] on link "5 Pack" at bounding box center [461, 77] width 85 height 23
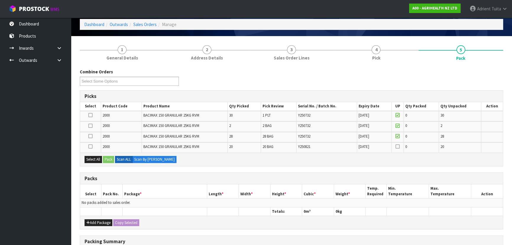
scroll to position [80, 0]
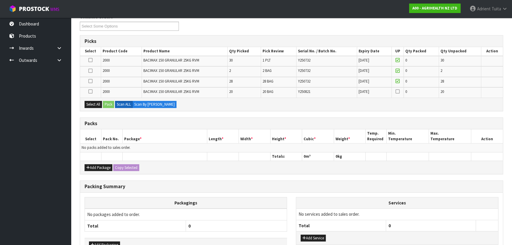
click at [89, 60] on icon at bounding box center [90, 60] width 4 height 0
click at [0, 0] on input "checkbox" at bounding box center [0, 0] width 0 height 0
click at [106, 101] on button "Pack" at bounding box center [108, 104] width 11 height 7
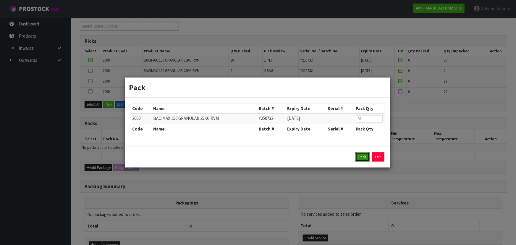
click at [362, 154] on button "Pack" at bounding box center [363, 156] width 14 height 9
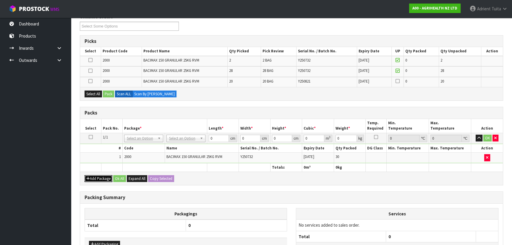
click at [88, 175] on button "Add Package" at bounding box center [99, 178] width 28 height 7
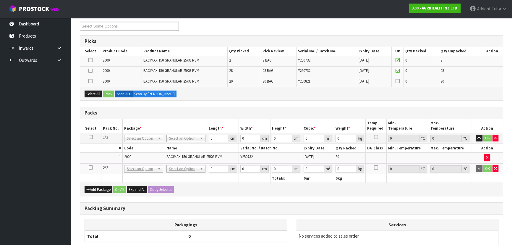
click at [89, 167] on icon at bounding box center [91, 167] width 4 height 0
click at [90, 71] on icon at bounding box center [90, 71] width 4 height 0
click at [0, 0] on input "checkbox" at bounding box center [0, 0] width 0 height 0
click at [91, 60] on icon at bounding box center [90, 60] width 4 height 0
click at [0, 0] on input "checkbox" at bounding box center [0, 0] width 0 height 0
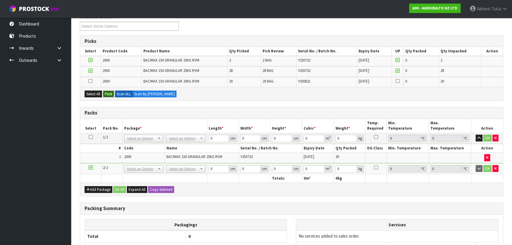
click at [108, 92] on button "Pack" at bounding box center [108, 94] width 11 height 7
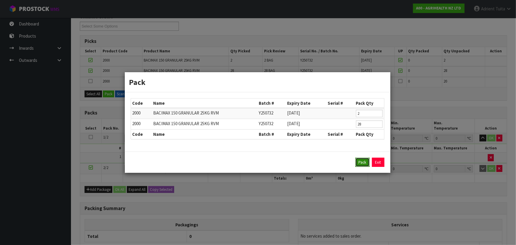
click at [362, 162] on button "Pack" at bounding box center [363, 162] width 14 height 9
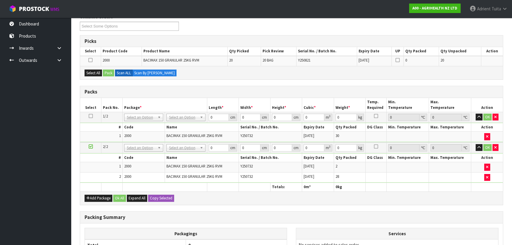
drag, startPoint x: 89, startPoint y: 146, endPoint x: 95, endPoint y: 101, distance: 45.6
click at [89, 146] on icon at bounding box center [91, 146] width 4 height 0
click at [96, 75] on button "Select All" at bounding box center [93, 73] width 17 height 7
click at [106, 74] on button "Pack" at bounding box center [108, 73] width 11 height 7
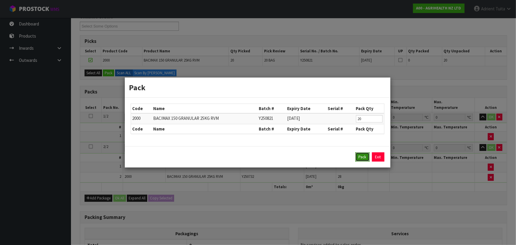
click at [362, 158] on button "Pack" at bounding box center [363, 156] width 14 height 9
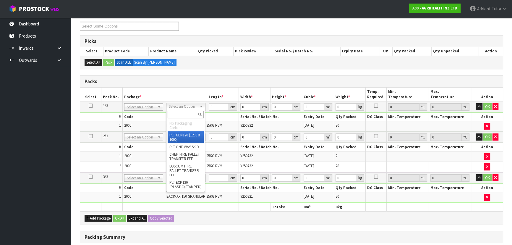
click at [177, 117] on input "text" at bounding box center [186, 114] width 36 height 7
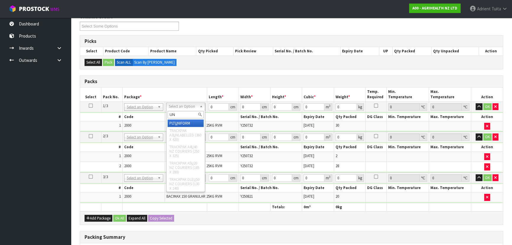
type input "UNI"
type input "776"
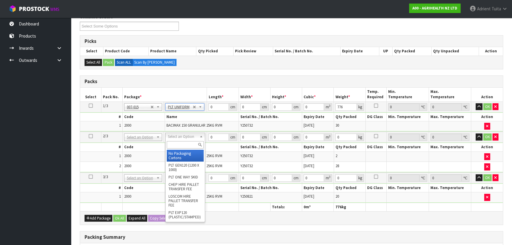
click at [180, 143] on input "text" at bounding box center [185, 144] width 37 height 7
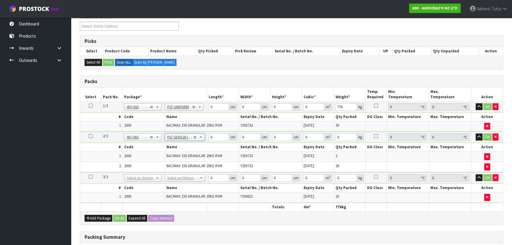
type input "120"
type input "100"
type input "785.4"
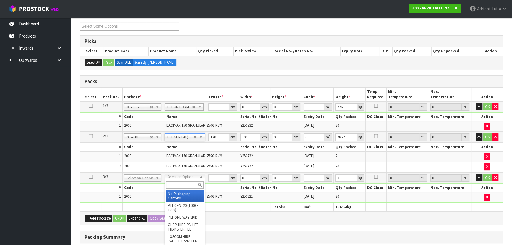
drag, startPoint x: 175, startPoint y: 177, endPoint x: 175, endPoint y: 182, distance: 4.7
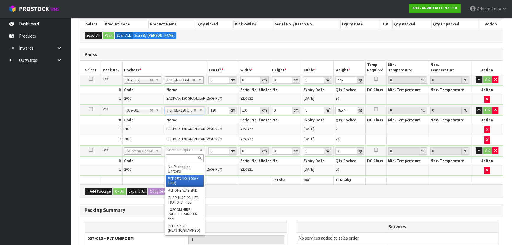
type input "2"
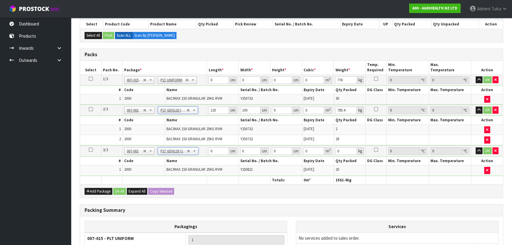
type input "120"
type input "100"
type input "523.6"
click at [218, 79] on input "0" at bounding box center [219, 79] width 20 height 7
type input "120"
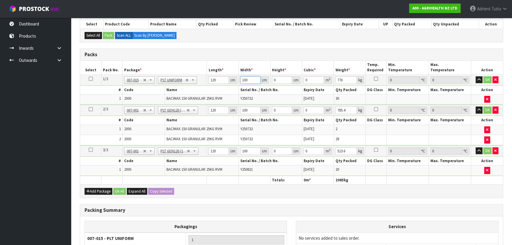
type input "100"
type input "9"
type input "0.108"
type input "98"
type input "1.176"
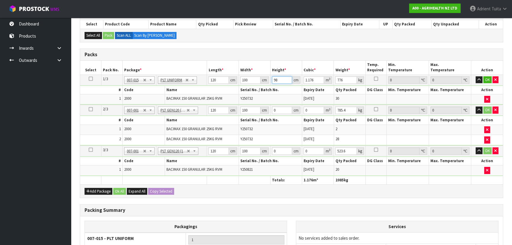
type input "98"
type input "781"
click at [210, 109] on input "120" at bounding box center [219, 110] width 20 height 7
type input "9"
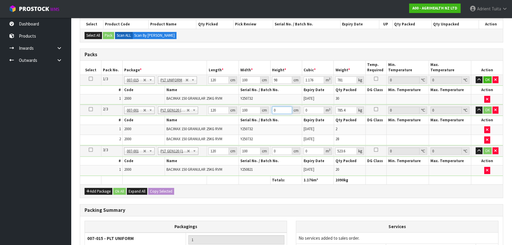
type input "0.108"
type input "98"
type input "1.176"
type input "98"
type input "779"
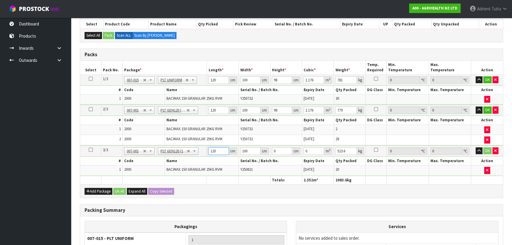
click at [211, 148] on input "120" at bounding box center [219, 150] width 20 height 7
type input "6"
type input "0.072"
type input "65"
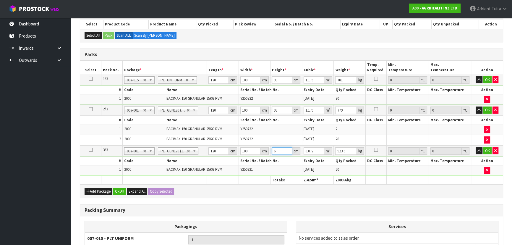
type input "0.78"
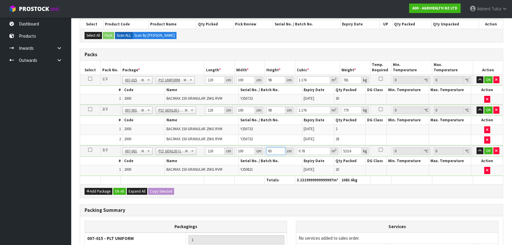
type input "65"
type input "520"
click at [487, 81] on button "OK" at bounding box center [489, 79] width 8 height 7
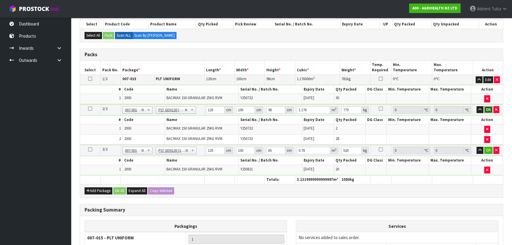
click at [487, 106] on button "OK" at bounding box center [489, 109] width 8 height 7
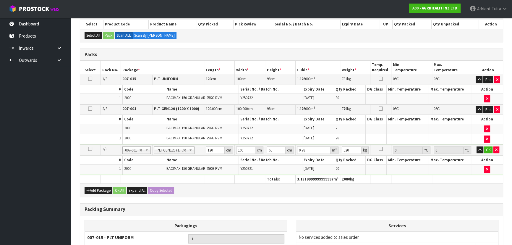
scroll to position [134, 0]
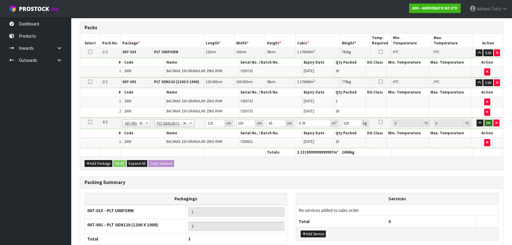
click at [489, 122] on button "OK" at bounding box center [489, 123] width 8 height 7
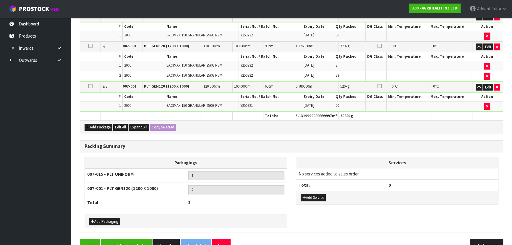
scroll to position [183, 0]
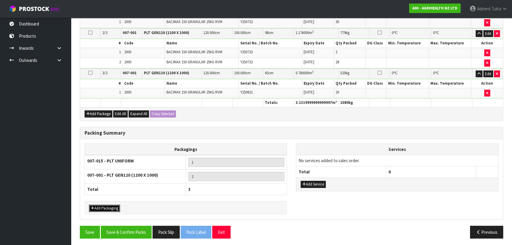
click at [107, 205] on button "Add Packaging" at bounding box center [104, 208] width 31 height 7
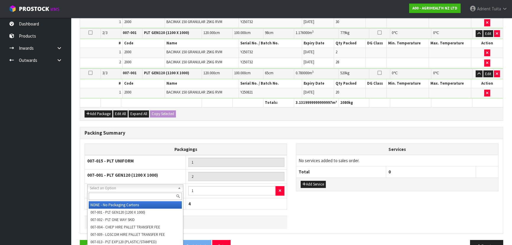
click at [115, 196] on input "text" at bounding box center [135, 196] width 93 height 7
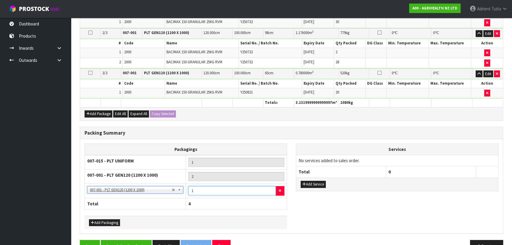
click at [204, 189] on input "1" at bounding box center [232, 190] width 88 height 9
type input "1"
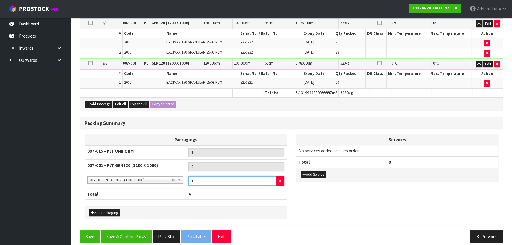
scroll to position [198, 0]
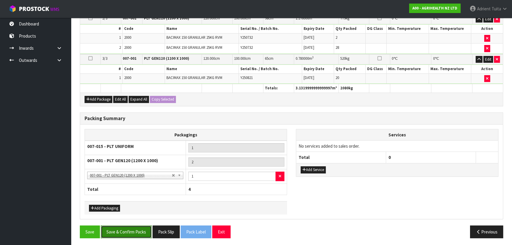
click at [130, 226] on button "Save & Confirm Packs" at bounding box center [126, 231] width 51 height 13
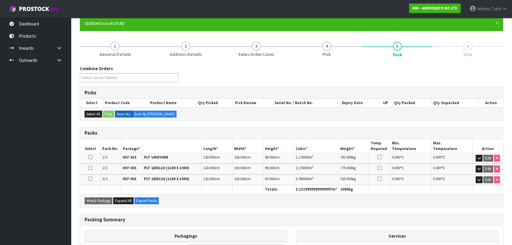
scroll to position [0, 0]
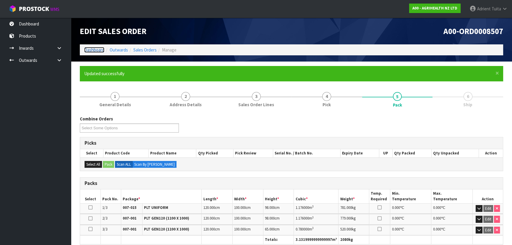
click at [101, 47] on link "Dashboard" at bounding box center [94, 50] width 20 height 6
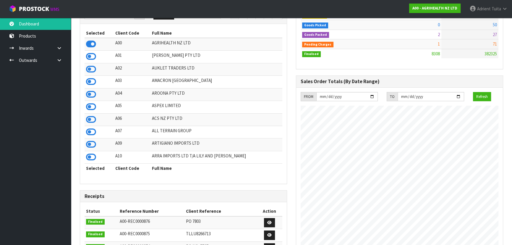
scroll to position [60, 0]
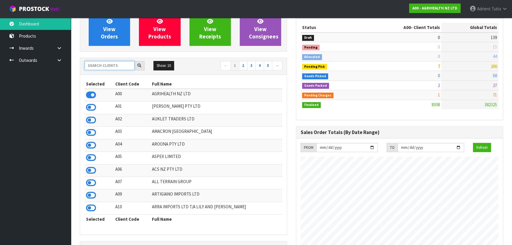
click at [100, 66] on input "text" at bounding box center [110, 65] width 50 height 9
type input "B07"
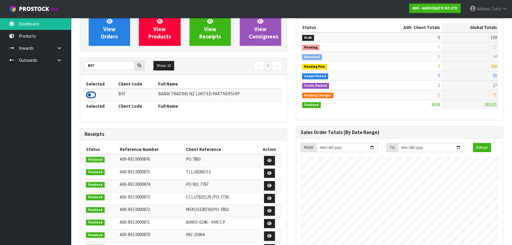
click at [90, 94] on icon at bounding box center [91, 95] width 10 height 9
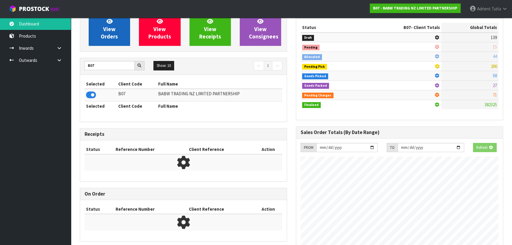
scroll to position [447, 216]
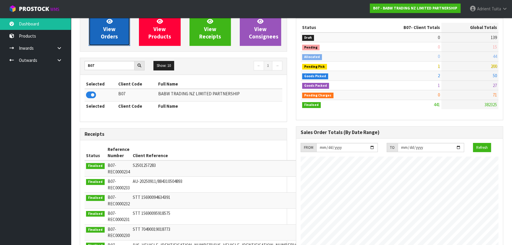
click at [107, 34] on span "View Orders" at bounding box center [109, 29] width 17 height 22
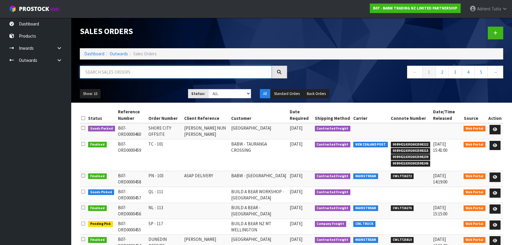
click at [109, 73] on input "text" at bounding box center [176, 72] width 192 height 13
type input "0457"
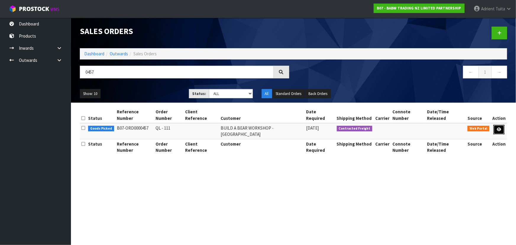
click at [496, 125] on link at bounding box center [499, 129] width 11 height 9
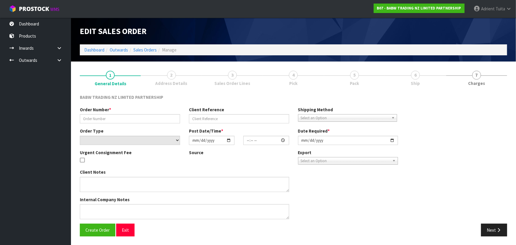
type input "QL - 111"
select select "number:0"
type input "[DATE]"
type input "17:24:00.000"
type input "[DATE]"
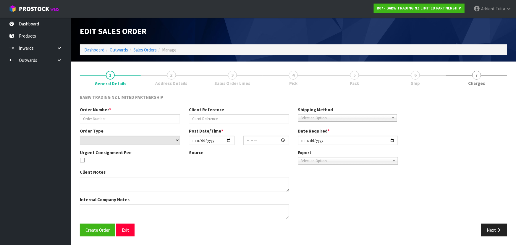
type textarea "DELIVER BETWEEN 8AM AND 8.30AM CALL - [PERSON_NAME] ON [PHONE_NUMBER] AFTERNOON…"
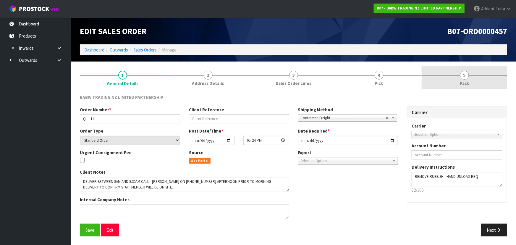
click at [459, 70] on link "5 Pack" at bounding box center [464, 77] width 85 height 23
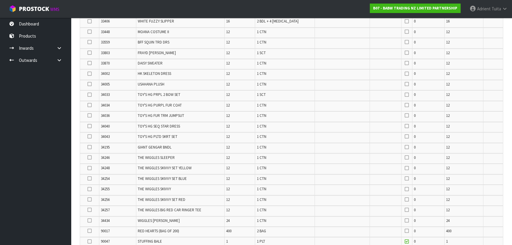
scroll to position [434, 0]
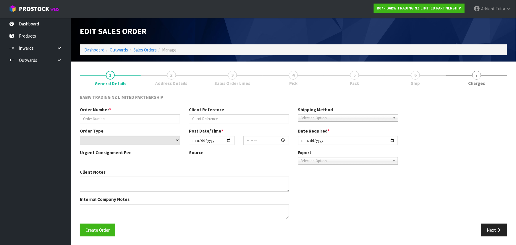
type input "SHORE CITY OFFSITE"
type input "[PERSON_NAME] NUN [PERSON_NAME]"
select select "number:0"
type input "[DATE]"
type input "13:07:00.000"
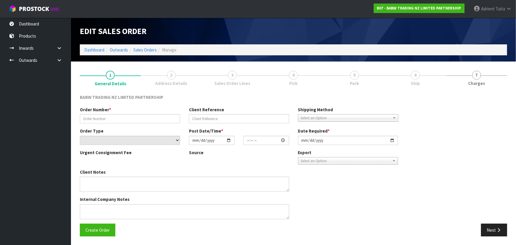
type input "[DATE]"
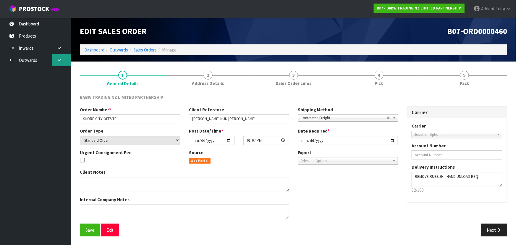
click at [64, 62] on link at bounding box center [61, 60] width 19 height 12
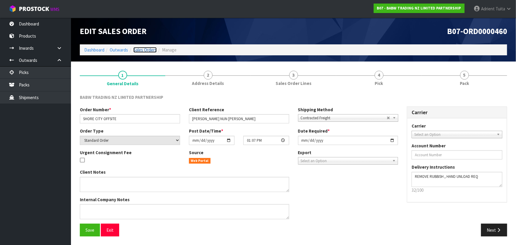
click at [151, 50] on link "Sales Orders" at bounding box center [144, 50] width 23 height 6
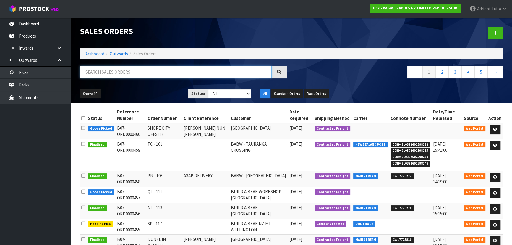
click at [145, 72] on input "text" at bounding box center [176, 72] width 192 height 13
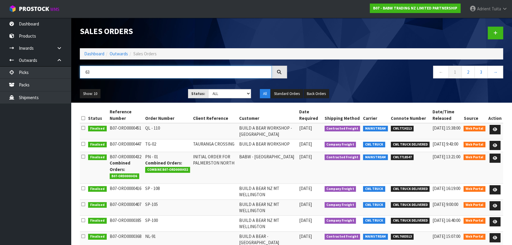
type input "6"
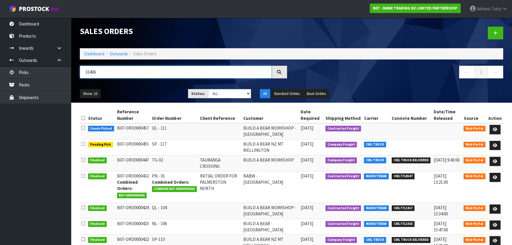
type input "33406"
click at [494, 128] on icon at bounding box center [495, 130] width 4 height 4
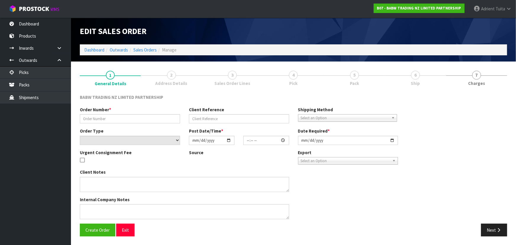
type input "QL - 111"
select select "number:0"
type input "[DATE]"
type input "17:24:00.000"
type input "[DATE]"
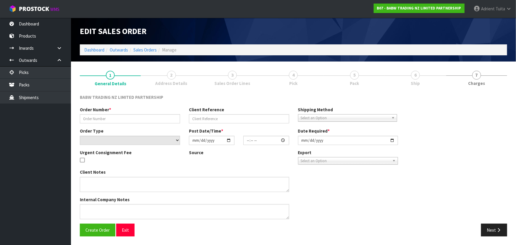
type textarea "DELIVER BETWEEN 8AM AND 8.30AM CALL - [PERSON_NAME] ON [PHONE_NUMBER] AFTERNOON…"
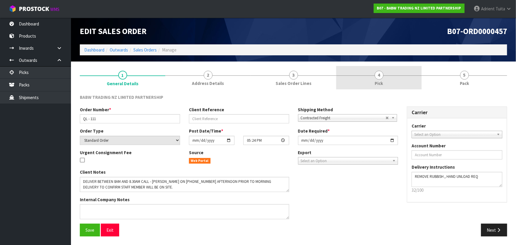
click at [386, 86] on link "4 Pick" at bounding box center [378, 77] width 85 height 23
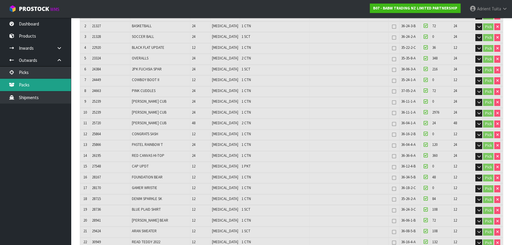
scroll to position [54, 0]
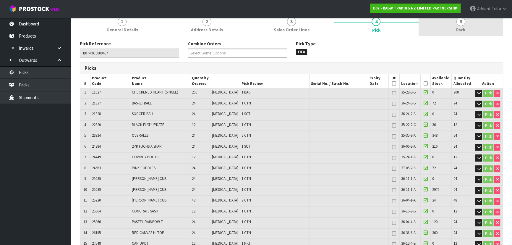
click at [445, 23] on link "5 Pack" at bounding box center [461, 23] width 85 height 23
